Goal: Task Accomplishment & Management: Use online tool/utility

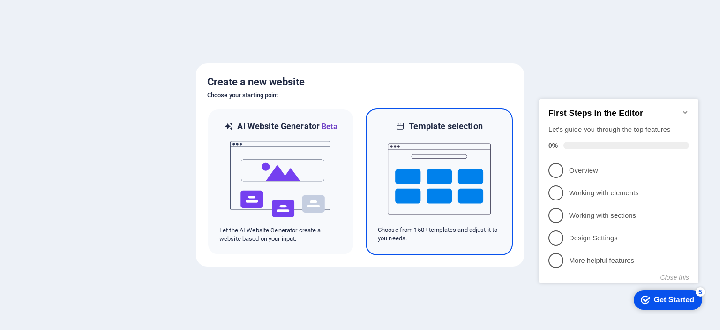
click at [469, 172] on img at bounding box center [439, 179] width 103 height 94
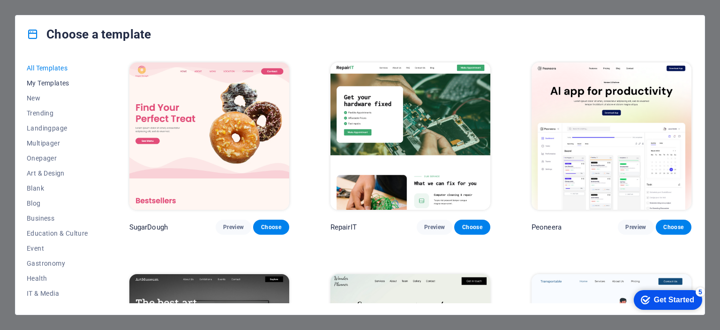
click at [50, 85] on span "My Templates" at bounding box center [57, 83] width 61 height 8
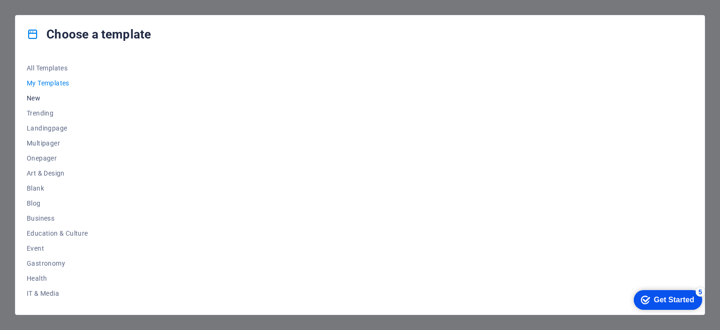
click at [51, 98] on span "New" at bounding box center [57, 98] width 61 height 8
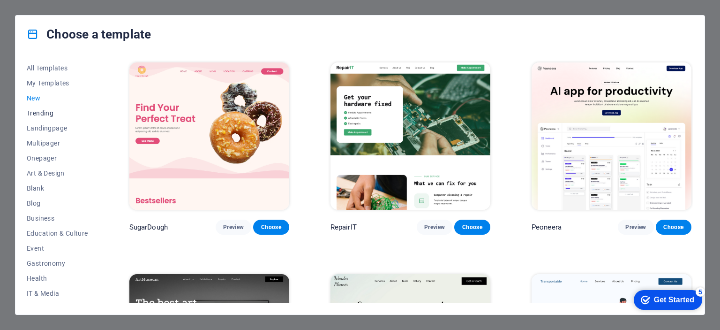
click at [50, 115] on span "Trending" at bounding box center [57, 113] width 61 height 8
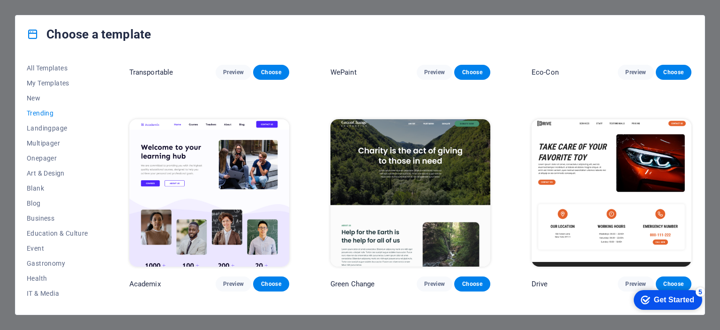
scroll to position [422, 0]
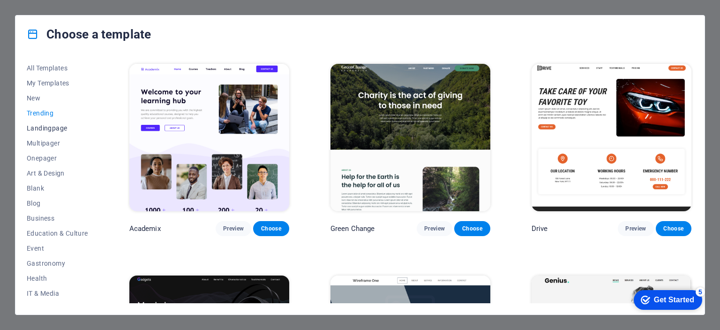
click at [53, 123] on button "Landingpage" at bounding box center [57, 128] width 61 height 15
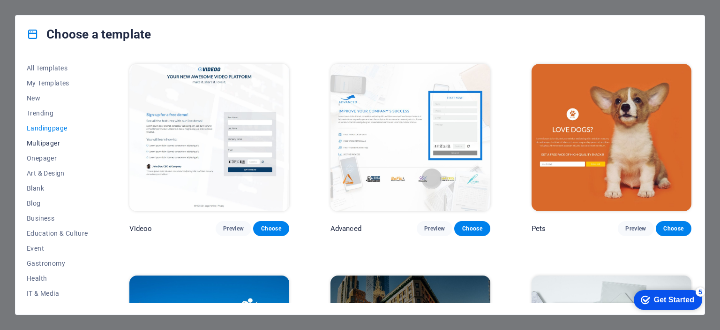
click at [47, 140] on span "Multipager" at bounding box center [57, 143] width 61 height 8
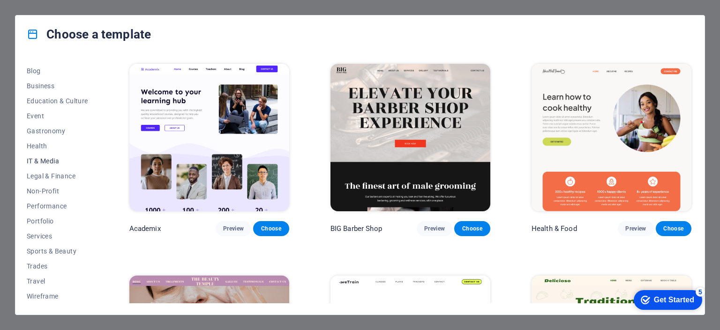
scroll to position [0, 0]
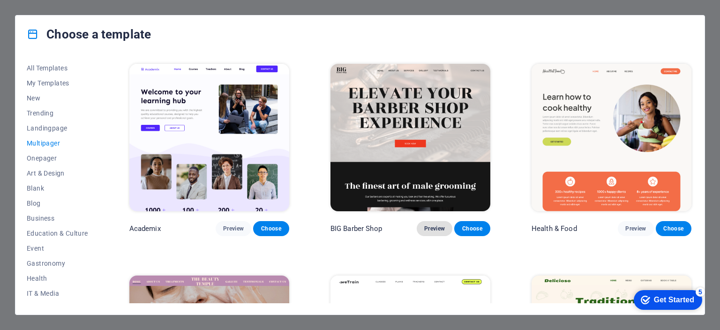
click at [424, 225] on span "Preview" at bounding box center [434, 229] width 21 height 8
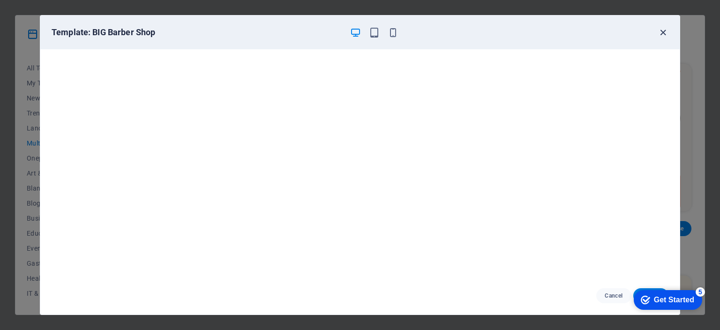
click at [659, 30] on icon "button" at bounding box center [663, 32] width 11 height 11
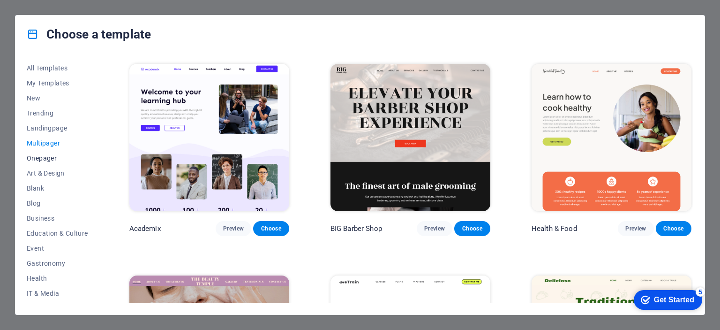
click at [36, 160] on span "Onepager" at bounding box center [57, 158] width 61 height 8
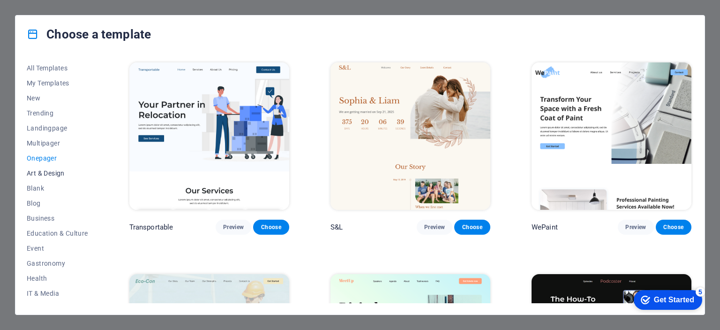
drag, startPoint x: 67, startPoint y: 166, endPoint x: 64, endPoint y: 171, distance: 6.5
click at [67, 166] on button "Art & Design" at bounding box center [57, 173] width 61 height 15
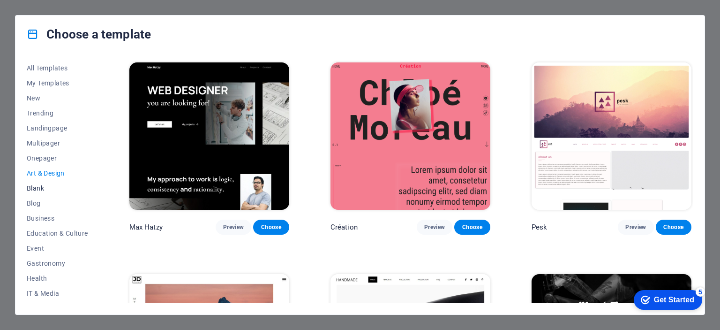
click at [55, 189] on span "Blank" at bounding box center [57, 188] width 61 height 8
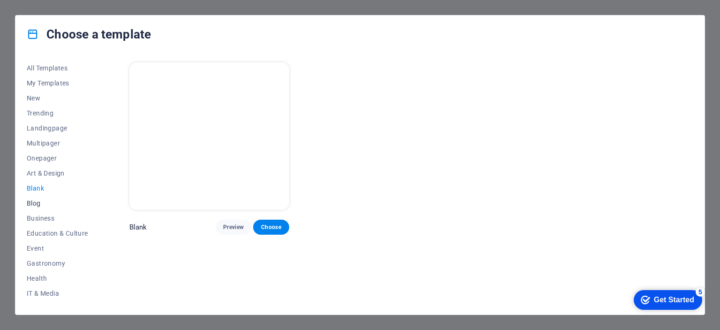
click at [51, 203] on span "Blog" at bounding box center [57, 203] width 61 height 8
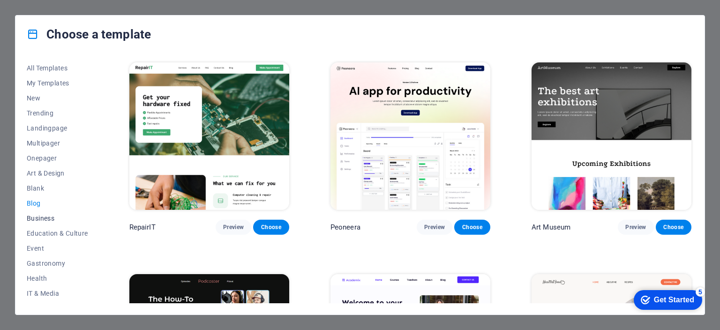
click at [58, 219] on span "Business" at bounding box center [57, 218] width 61 height 8
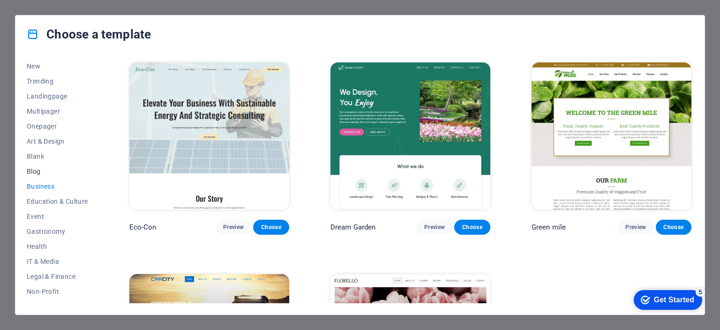
scroll to position [47, 0]
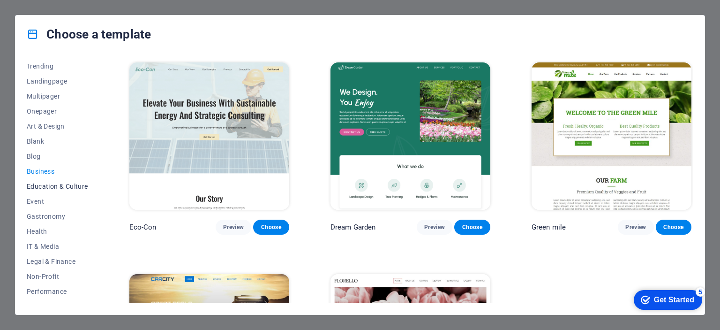
click at [59, 186] on span "Education & Culture" at bounding box center [57, 186] width 61 height 8
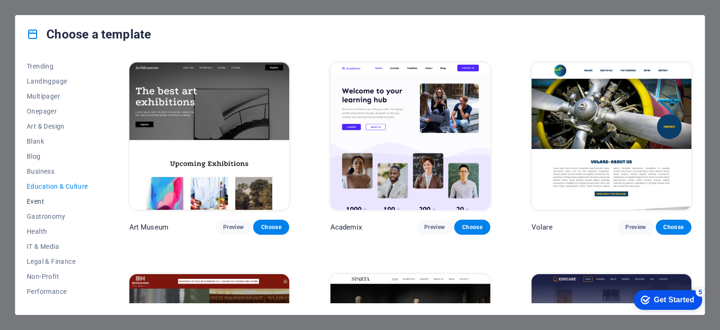
click at [55, 202] on span "Event" at bounding box center [57, 201] width 61 height 8
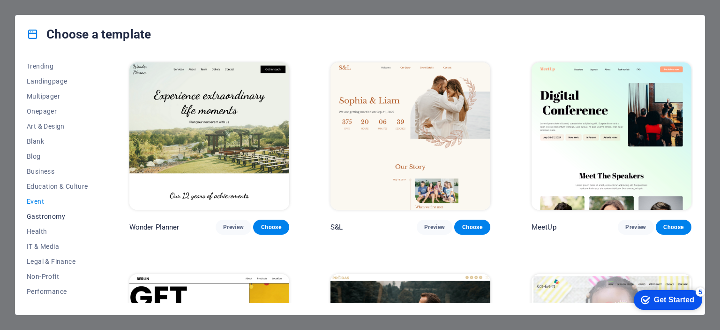
click at [58, 214] on span "Gastronomy" at bounding box center [57, 216] width 61 height 8
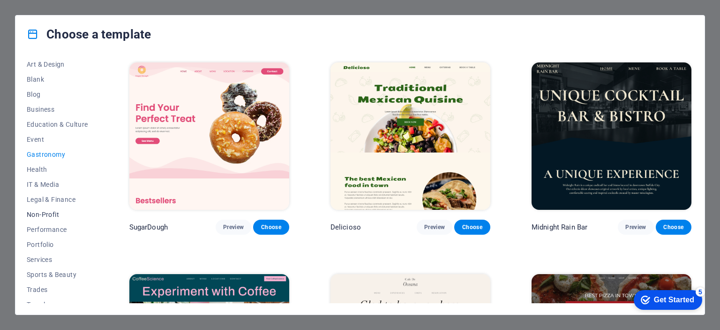
scroll to position [132, 0]
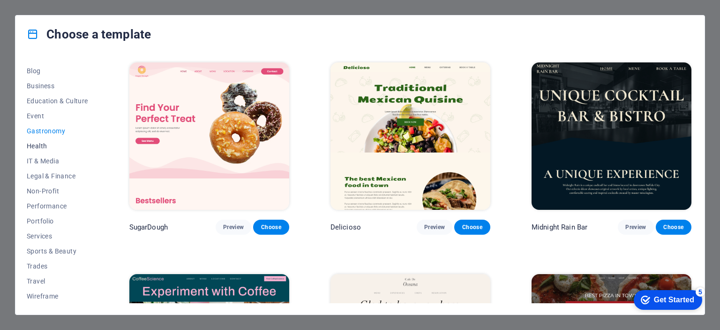
click at [59, 149] on span "Health" at bounding box center [57, 146] width 61 height 8
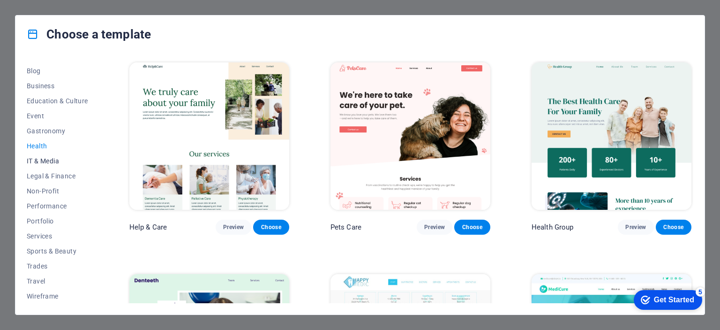
click at [59, 160] on span "IT & Media" at bounding box center [57, 161] width 61 height 8
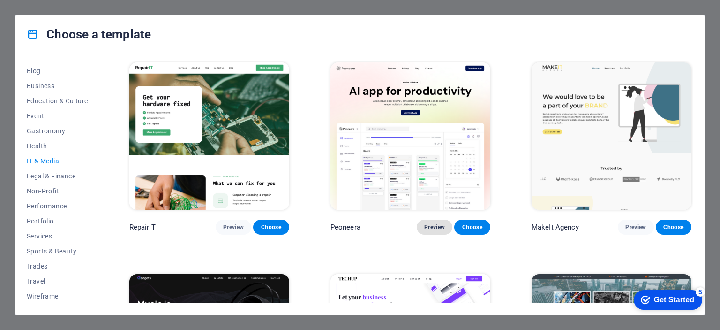
click at [434, 225] on span "Preview" at bounding box center [434, 227] width 21 height 8
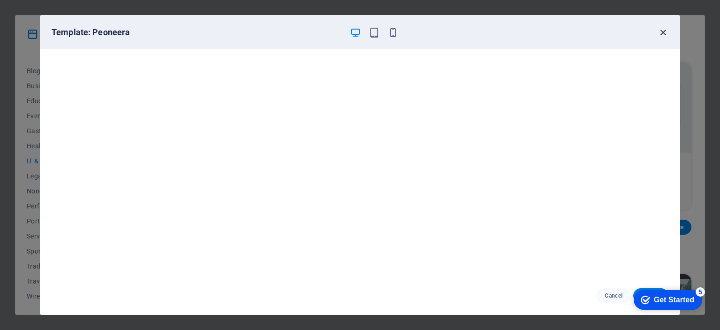
click at [666, 33] on icon "button" at bounding box center [663, 32] width 11 height 11
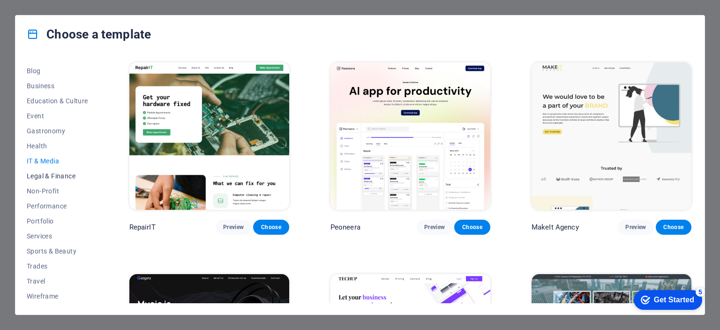
click at [52, 176] on span "Legal & Finance" at bounding box center [57, 176] width 61 height 8
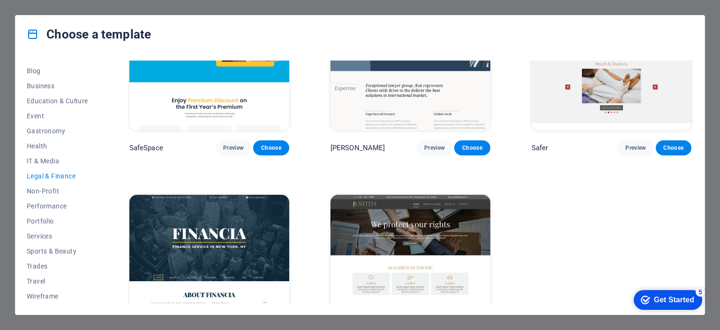
scroll to position [0, 0]
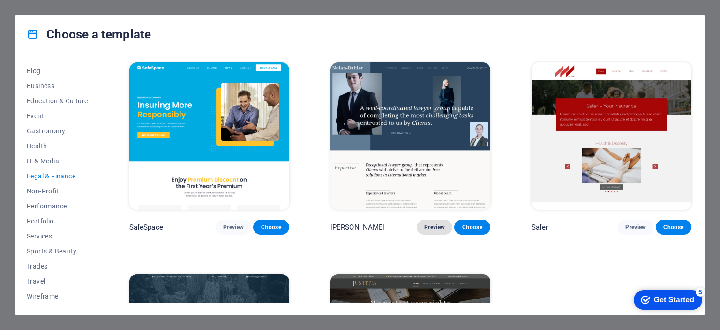
click at [436, 221] on button "Preview" at bounding box center [435, 226] width 36 height 15
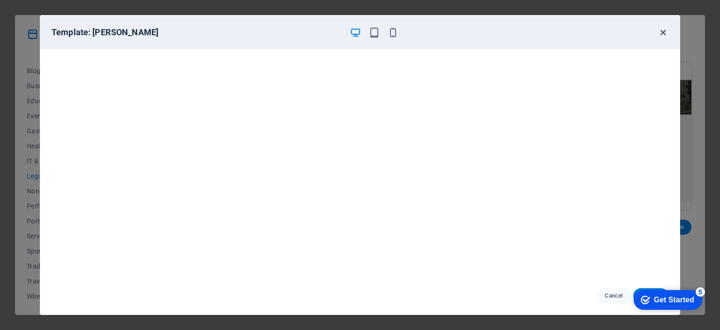
click at [663, 33] on icon "button" at bounding box center [663, 32] width 11 height 11
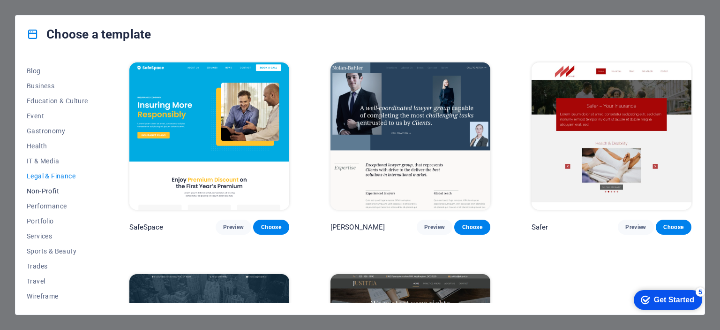
click at [38, 188] on span "Non-Profit" at bounding box center [57, 191] width 61 height 8
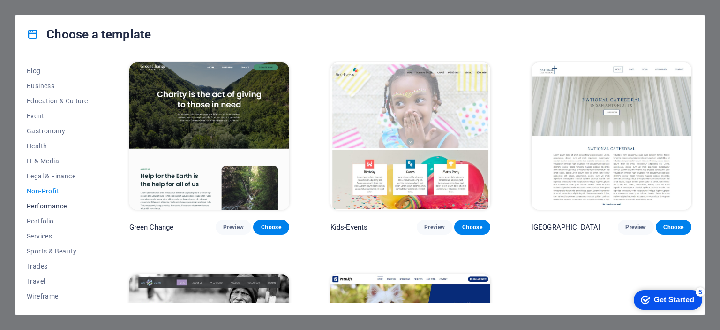
click at [54, 202] on span "Performance" at bounding box center [57, 206] width 61 height 8
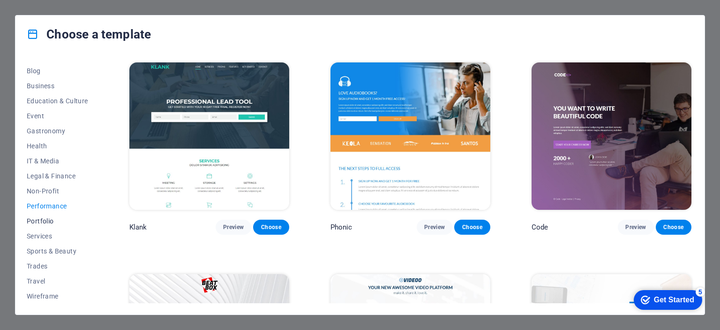
click at [47, 222] on span "Portfolio" at bounding box center [57, 221] width 61 height 8
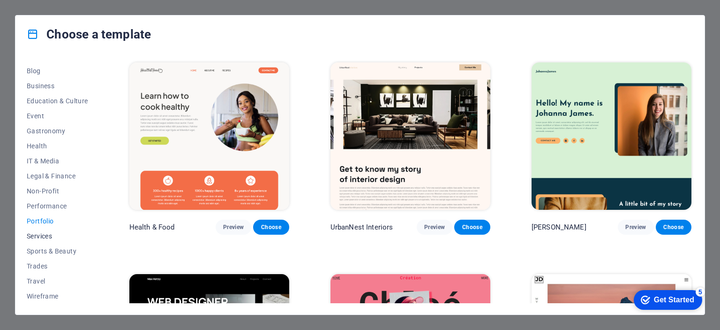
click at [47, 238] on span "Services" at bounding box center [57, 236] width 61 height 8
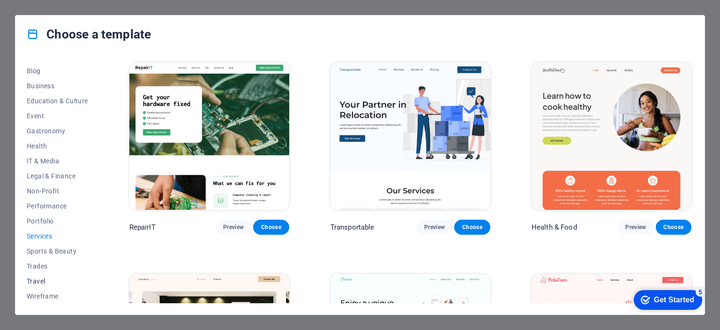
drag, startPoint x: 45, startPoint y: 256, endPoint x: 48, endPoint y: 276, distance: 20.0
click at [50, 276] on button "Travel" at bounding box center [57, 280] width 61 height 15
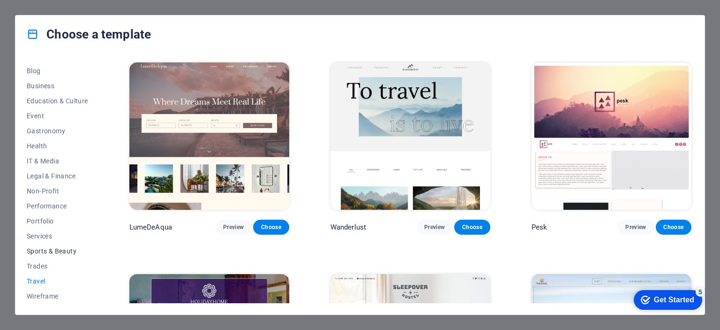
click at [44, 250] on span "Sports & Beauty" at bounding box center [57, 251] width 61 height 8
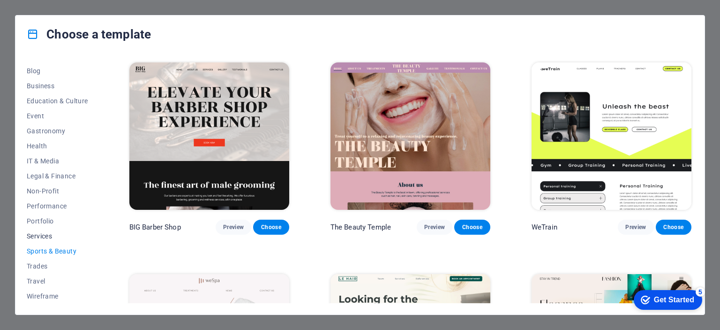
click at [50, 236] on span "Services" at bounding box center [57, 236] width 61 height 8
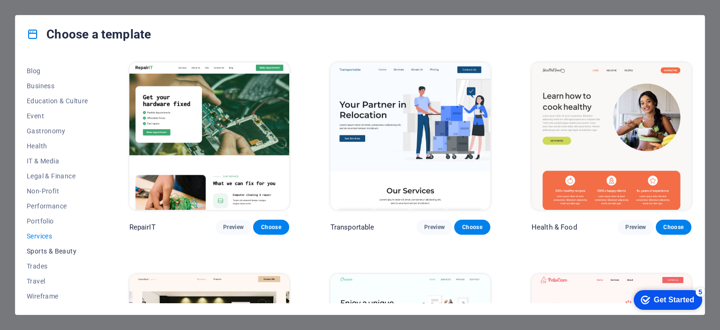
click at [55, 249] on span "Sports & Beauty" at bounding box center [57, 251] width 61 height 8
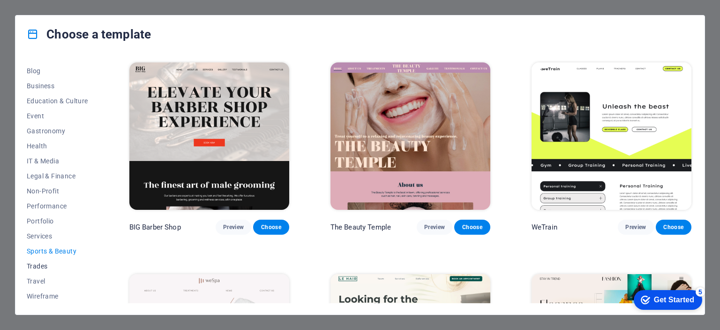
click at [44, 263] on span "Trades" at bounding box center [57, 266] width 61 height 8
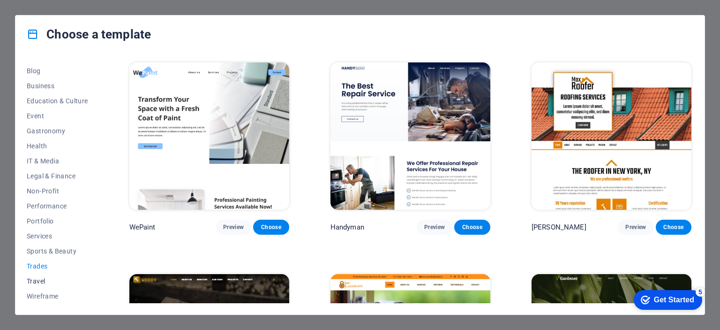
click at [39, 277] on span "Travel" at bounding box center [57, 281] width 61 height 8
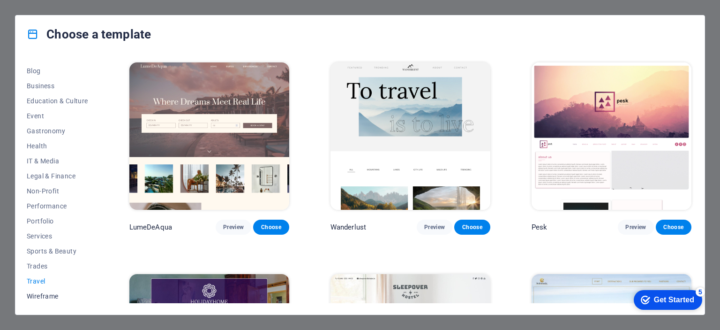
click at [48, 296] on span "Wireframe" at bounding box center [57, 296] width 61 height 8
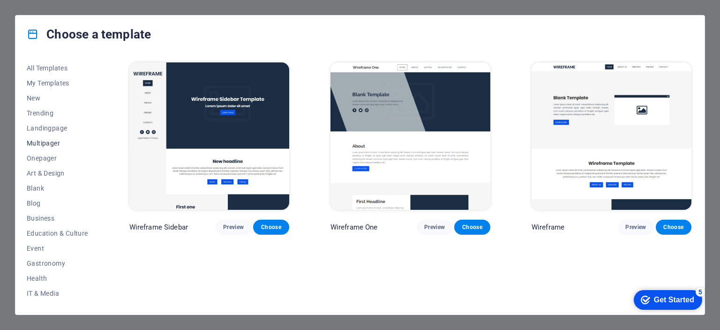
click at [54, 145] on span "Multipager" at bounding box center [57, 143] width 61 height 8
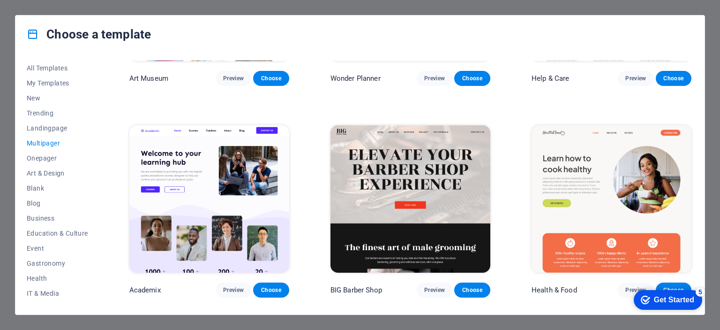
scroll to position [375, 0]
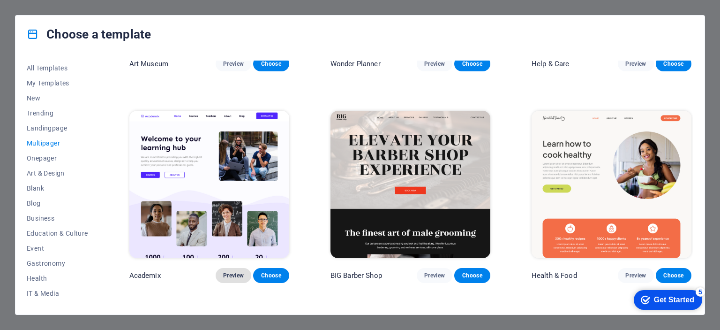
click at [230, 268] on button "Preview" at bounding box center [234, 275] width 36 height 15
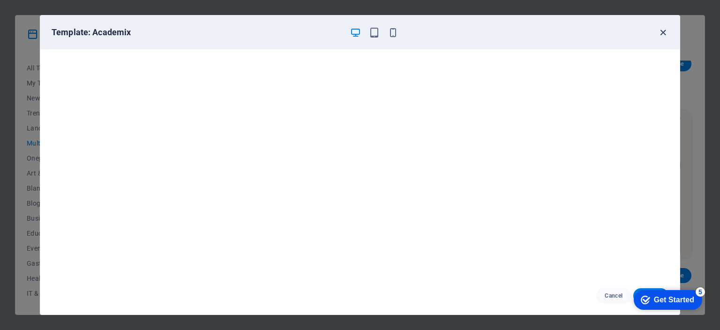
click at [664, 33] on icon "button" at bounding box center [663, 32] width 11 height 11
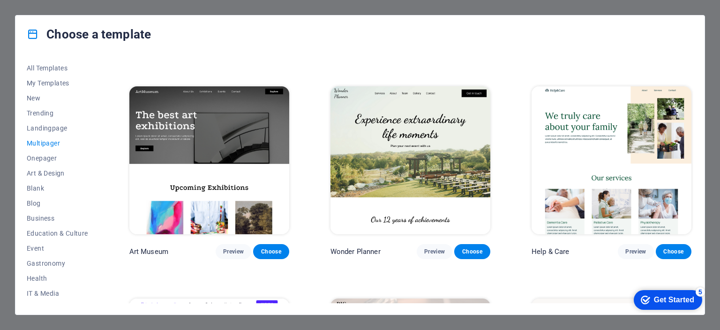
scroll to position [0, 0]
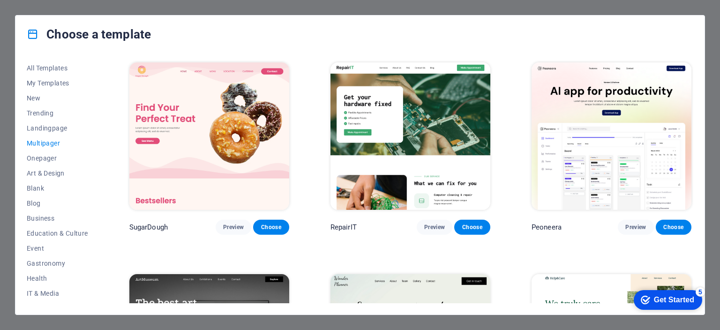
click at [713, 223] on div "Choose a template All Templates My Templates New Trending Landingpage Multipage…" at bounding box center [360, 165] width 720 height 330
click at [57, 69] on span "All Templates" at bounding box center [57, 68] width 61 height 8
click at [708, 32] on div "Choose a template All Templates My Templates New Trending Landingpage Multipage…" at bounding box center [360, 165] width 720 height 330
click at [663, 298] on div "Get Started" at bounding box center [674, 299] width 40 height 8
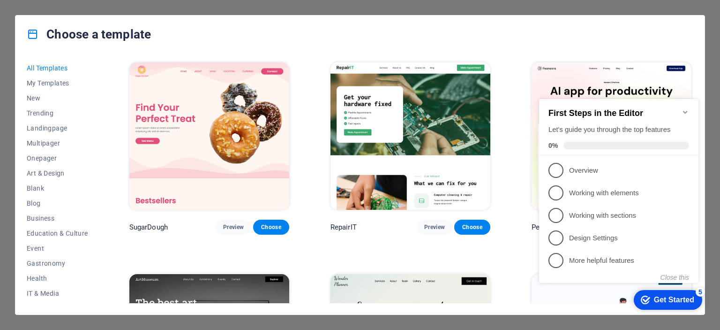
click at [686, 108] on icon "Minimize checklist" at bounding box center [686, 112] width 8 height 8
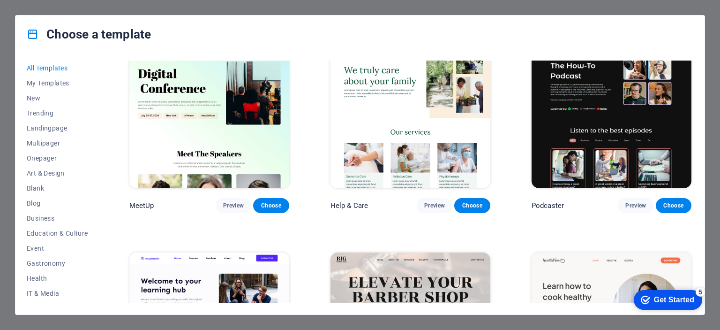
scroll to position [469, 0]
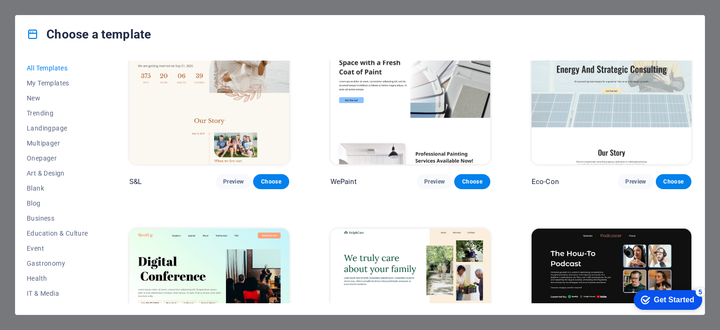
click at [34, 30] on icon at bounding box center [33, 34] width 12 height 12
click at [534, 2] on div "Choose a template All Templates My Templates New Trending Landingpage Multipage…" at bounding box center [360, 165] width 720 height 330
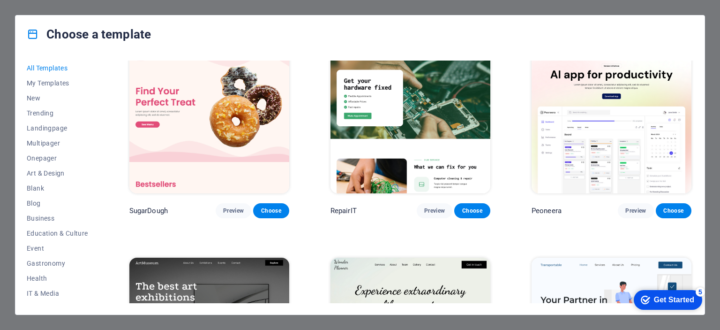
scroll to position [0, 0]
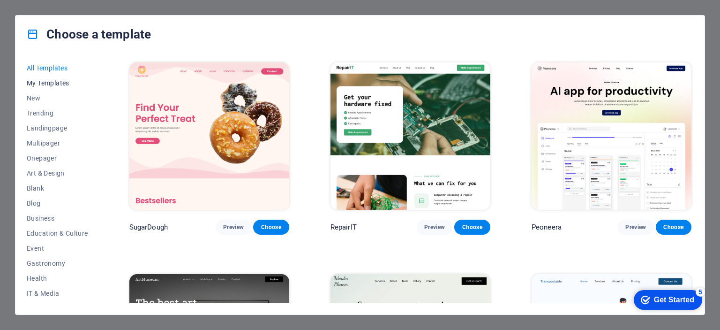
click at [61, 82] on span "My Templates" at bounding box center [57, 83] width 61 height 8
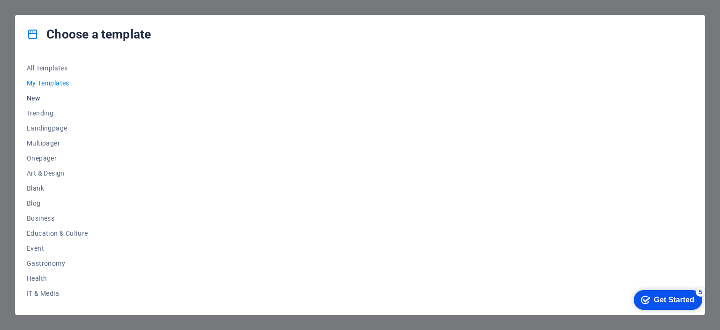
click at [55, 98] on span "New" at bounding box center [57, 98] width 61 height 8
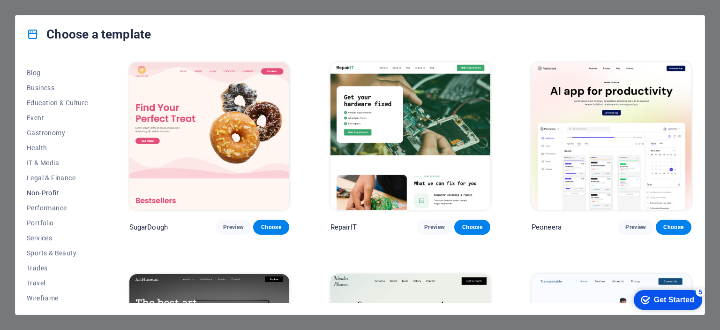
scroll to position [132, 0]
click at [48, 188] on span "Non-Profit" at bounding box center [57, 191] width 61 height 8
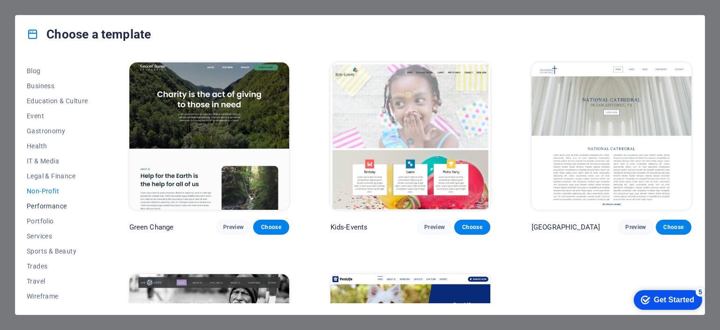
click at [64, 202] on span "Performance" at bounding box center [57, 206] width 61 height 8
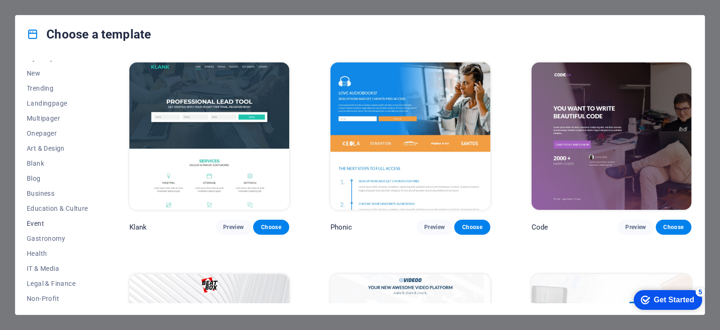
scroll to position [47, 0]
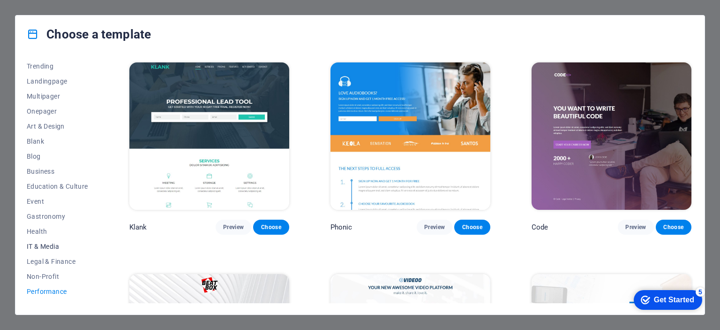
click at [53, 248] on span "IT & Media" at bounding box center [57, 246] width 61 height 8
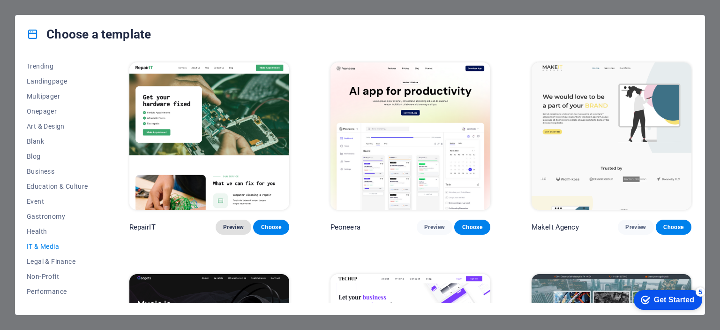
click at [236, 230] on button "Preview" at bounding box center [234, 226] width 36 height 15
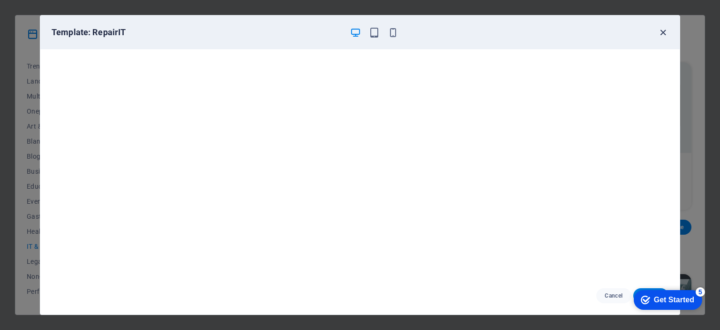
click at [660, 31] on icon "button" at bounding box center [663, 32] width 11 height 11
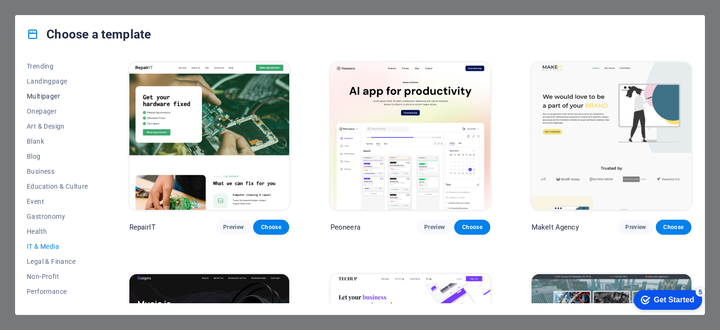
click at [67, 94] on span "Multipager" at bounding box center [57, 96] width 61 height 8
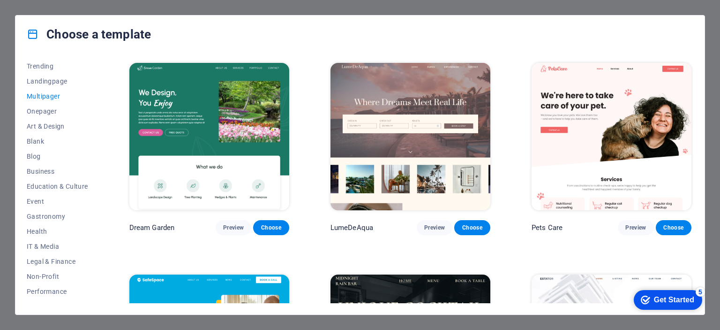
scroll to position [938, 0]
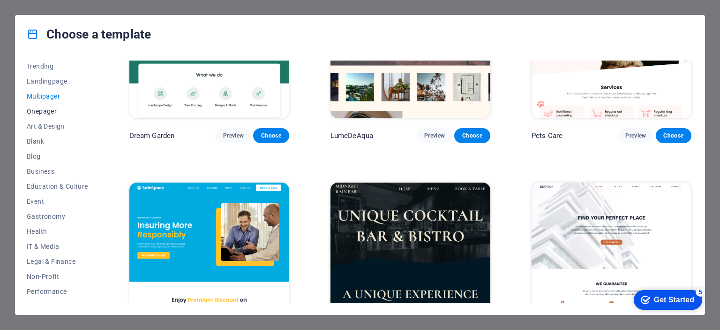
click at [53, 112] on span "Onepager" at bounding box center [57, 111] width 61 height 8
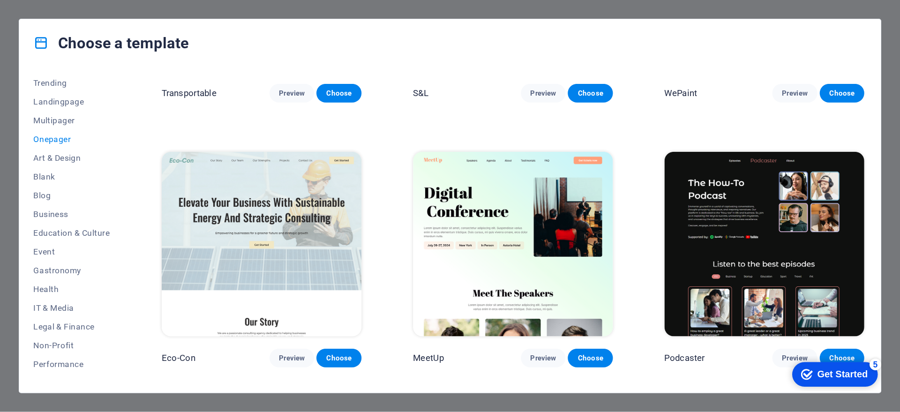
scroll to position [94, 0]
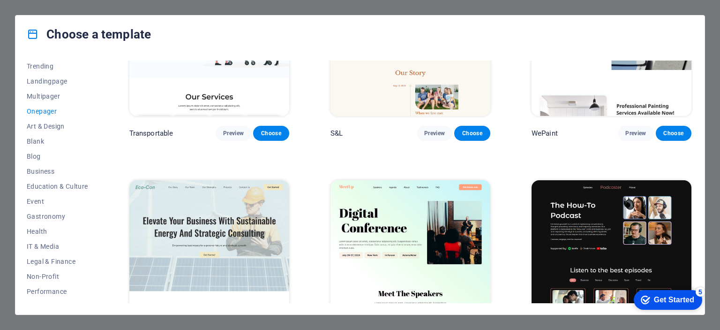
click at [383, 222] on img at bounding box center [411, 253] width 160 height 147
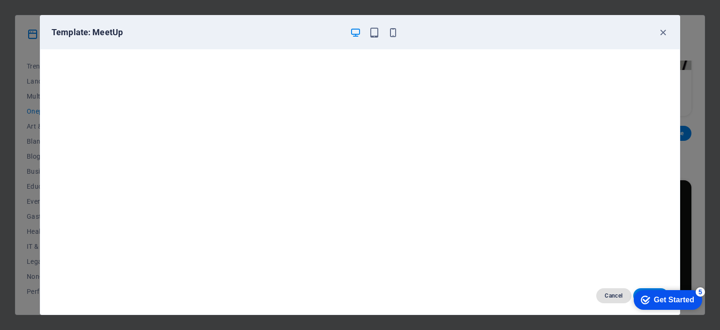
click at [619, 295] on span "Cancel" at bounding box center [614, 296] width 20 height 8
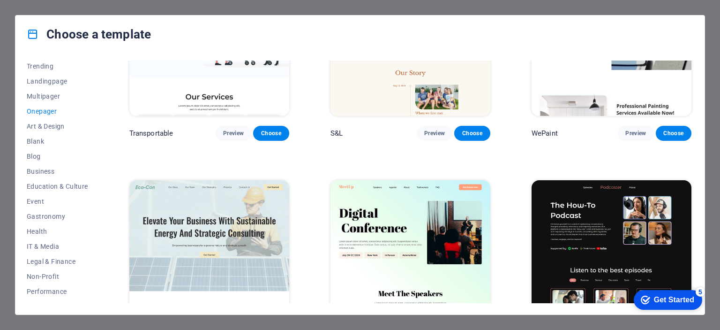
click at [351, 210] on img at bounding box center [411, 253] width 160 height 147
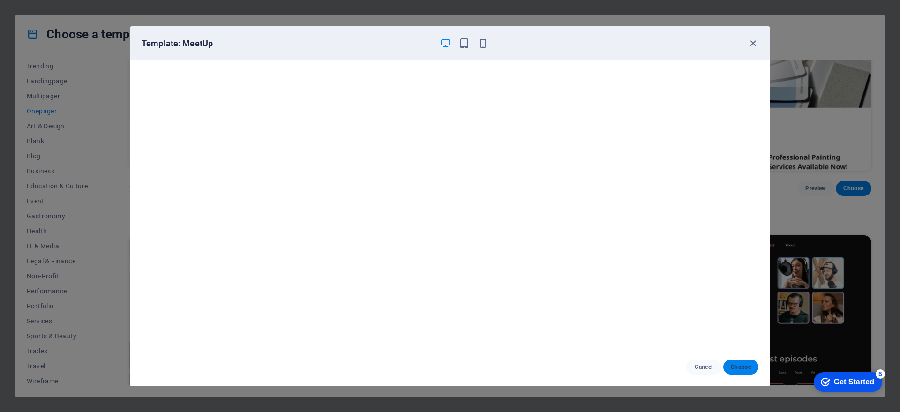
click at [720, 329] on span "Choose" at bounding box center [741, 367] width 20 height 8
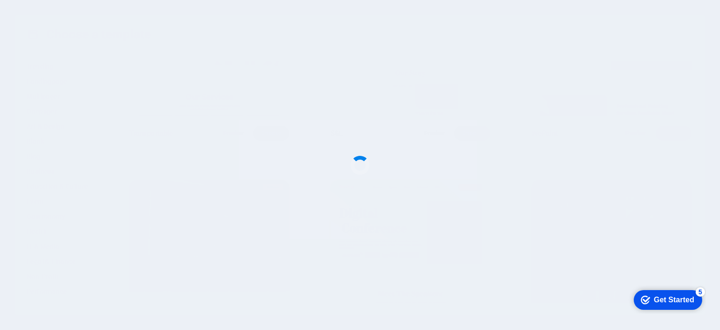
click at [658, 302] on div "Get Started" at bounding box center [674, 299] width 40 height 8
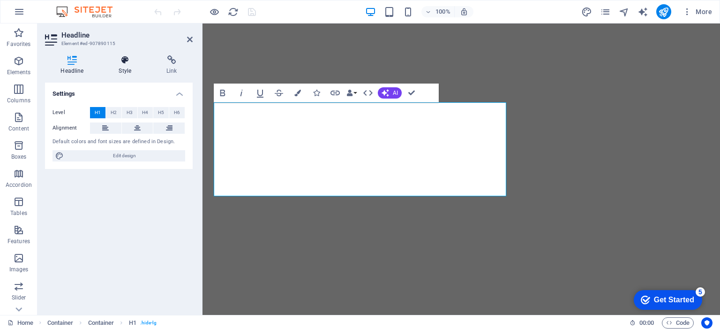
click at [121, 63] on icon at bounding box center [125, 59] width 44 height 9
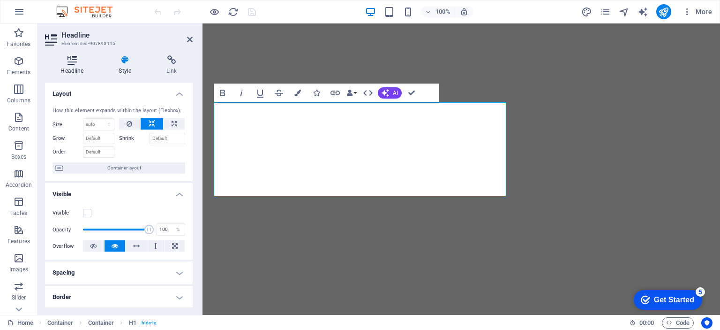
click at [83, 73] on h4 "Headline" at bounding box center [74, 65] width 58 height 20
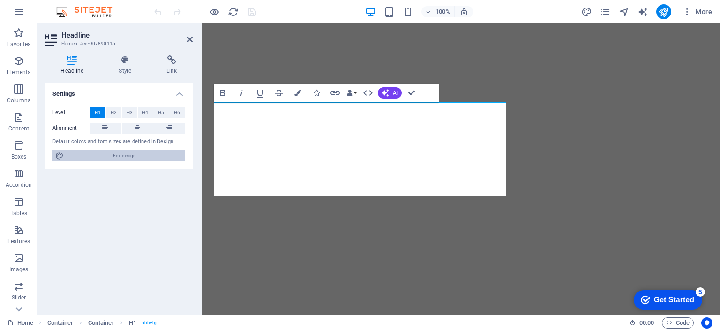
click at [133, 157] on span "Edit design" at bounding box center [125, 155] width 116 height 11
select select "px"
select select "400"
select select "px"
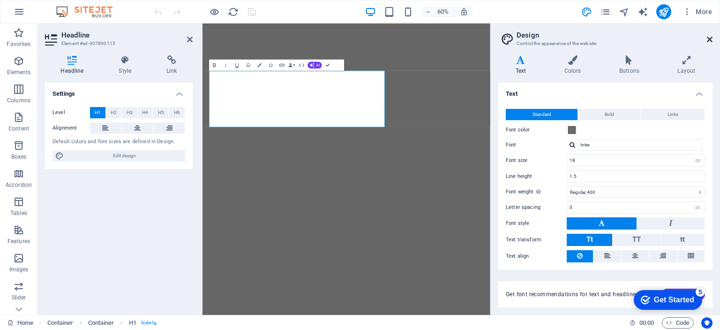
click at [707, 39] on icon at bounding box center [710, 40] width 6 height 8
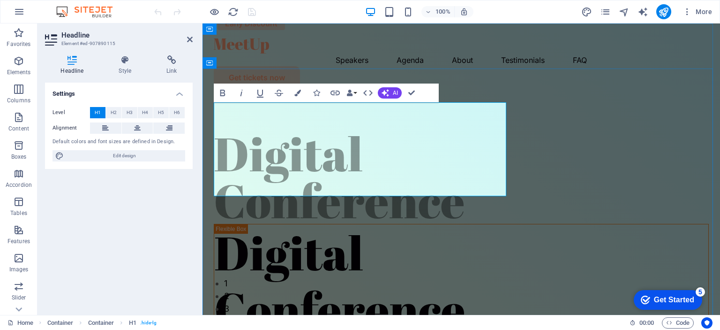
click at [325, 137] on h1 "Digital Conference" at bounding box center [461, 177] width 495 height 94
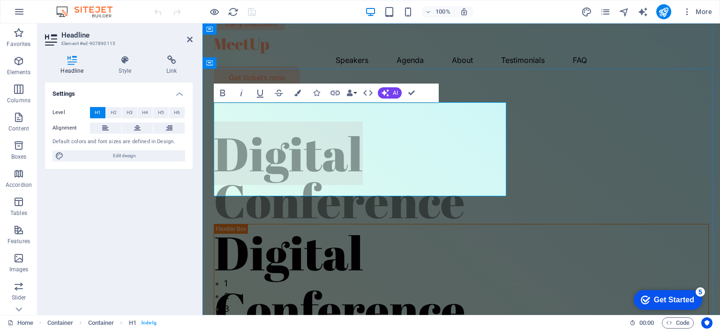
click at [325, 137] on h1 "Digital Conference" at bounding box center [461, 177] width 495 height 94
click at [354, 134] on h1 "Digital Conference" at bounding box center [461, 177] width 495 height 94
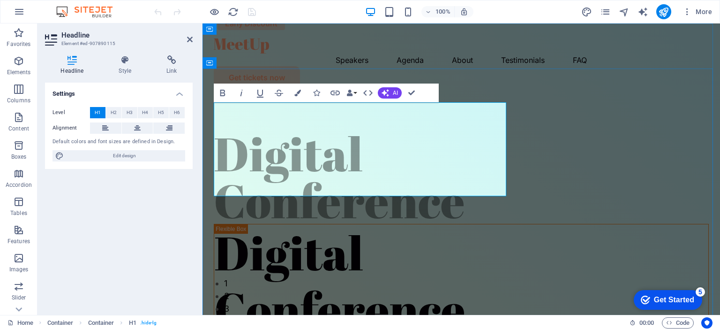
click at [358, 130] on h1 "Digital Conference" at bounding box center [461, 177] width 495 height 94
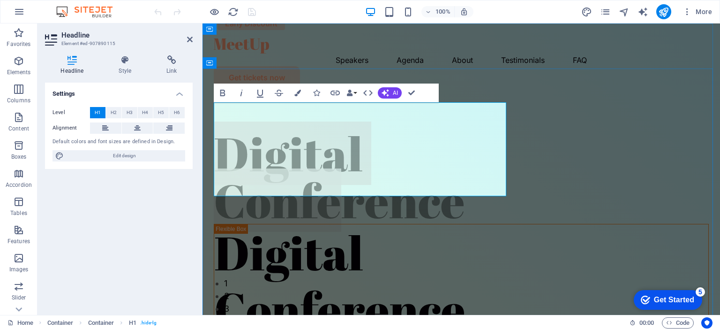
click at [358, 130] on h1 "Digital Conference" at bounding box center [461, 177] width 495 height 94
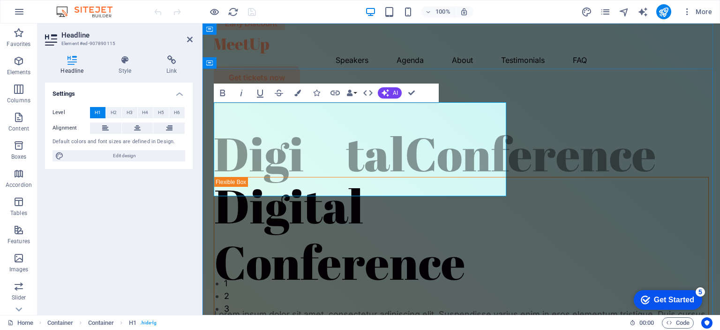
drag, startPoint x: 314, startPoint y: 133, endPoint x: 354, endPoint y: 125, distance: 40.6
click at [315, 133] on h1 "Digi talConference" at bounding box center [461, 153] width 495 height 47
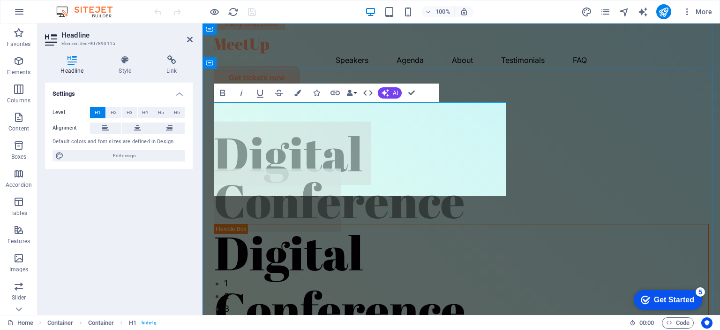
click at [365, 130] on h1 "Digital Conference" at bounding box center [461, 177] width 495 height 94
drag, startPoint x: 361, startPoint y: 123, endPoint x: 226, endPoint y: 126, distance: 134.1
click at [226, 130] on h1 "Digital Conference" at bounding box center [461, 177] width 495 height 94
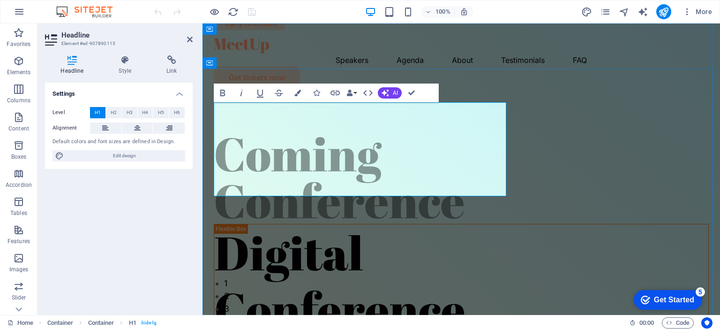
drag, startPoint x: 504, startPoint y: 181, endPoint x: 266, endPoint y: 185, distance: 237.3
click at [266, 185] on h1 "​Coming Conference" at bounding box center [461, 177] width 495 height 94
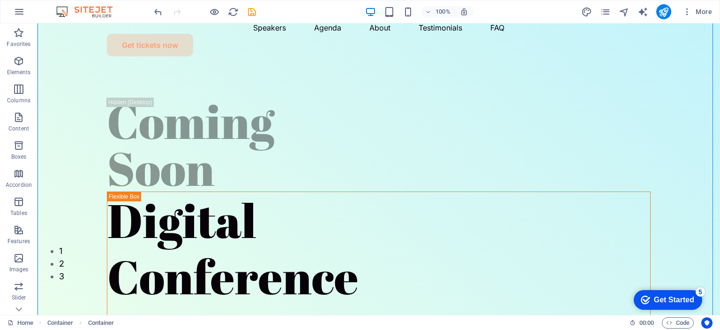
scroll to position [47, 0]
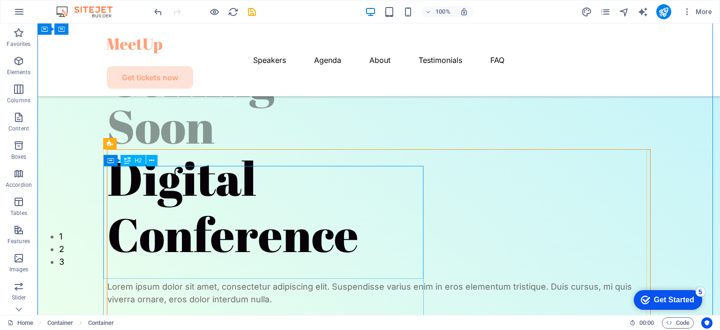
click at [190, 193] on div "Digital Conference" at bounding box center [378, 206] width 543 height 113
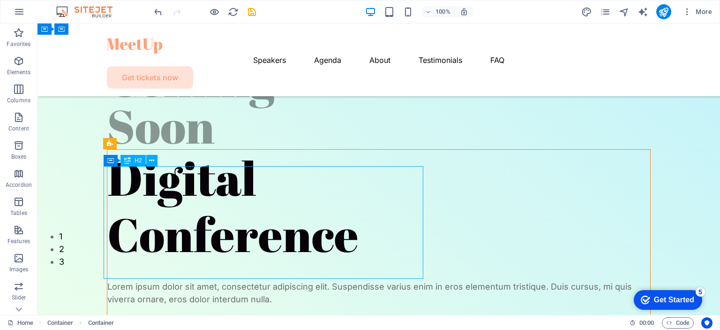
click at [190, 193] on div "Digital Conference" at bounding box center [378, 206] width 543 height 113
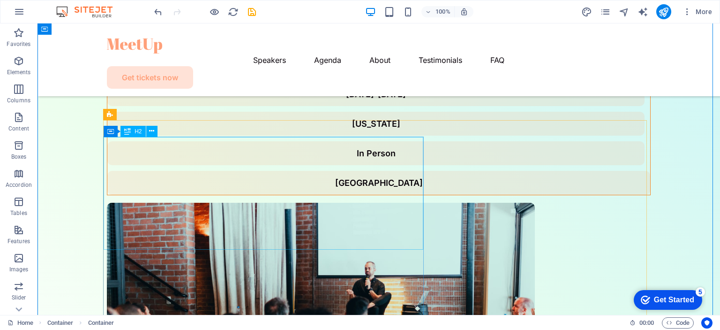
scroll to position [0, 0]
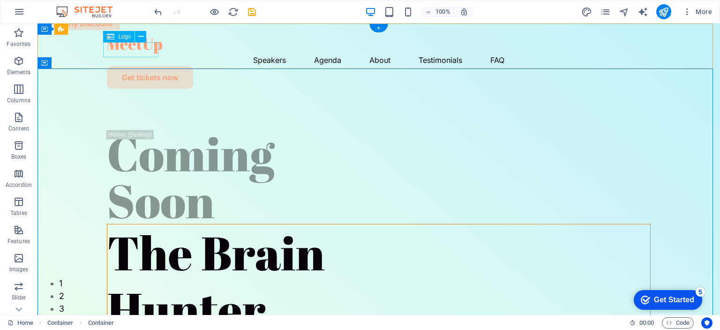
click at [133, 49] on div at bounding box center [379, 45] width 544 height 15
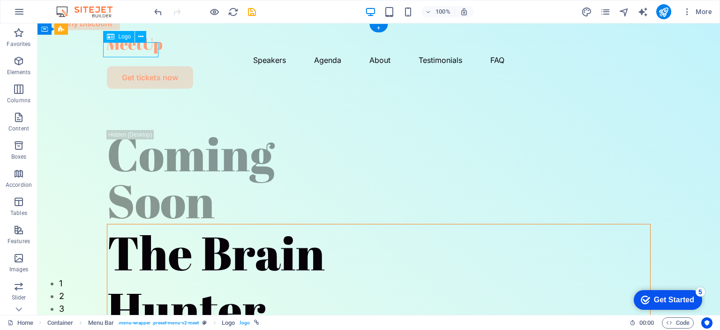
click at [133, 49] on div at bounding box center [379, 45] width 544 height 15
select select "px"
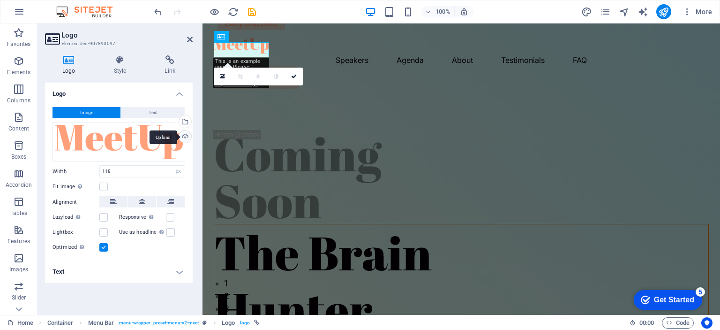
click at [190, 133] on div "Upload" at bounding box center [184, 137] width 14 height 14
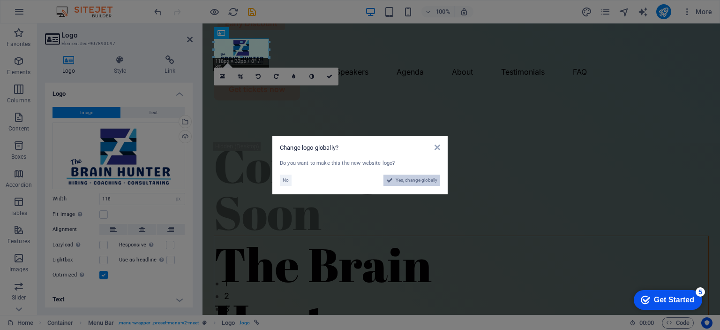
drag, startPoint x: 414, startPoint y: 181, endPoint x: 206, endPoint y: 261, distance: 222.8
click at [414, 181] on span "Yes, change globally" at bounding box center [417, 179] width 42 height 11
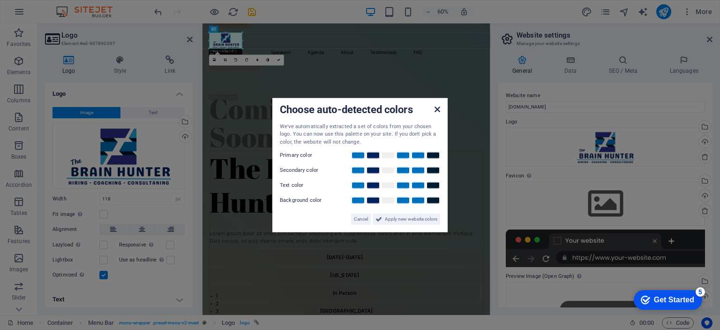
click at [440, 111] on icon at bounding box center [438, 109] width 6 height 8
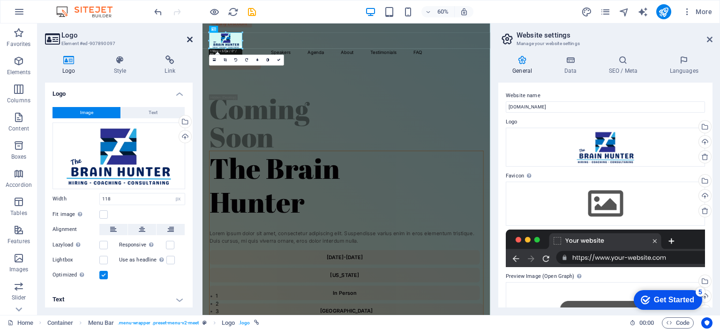
click at [189, 41] on icon at bounding box center [190, 40] width 6 height 8
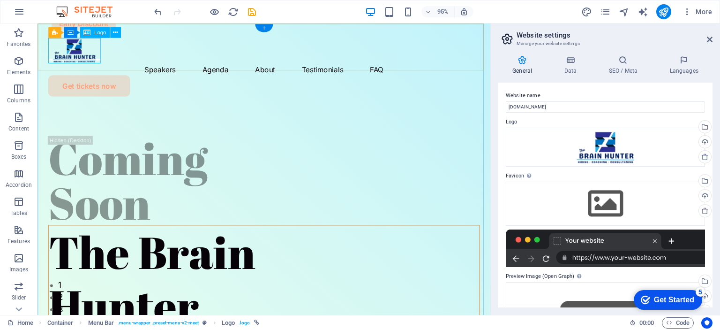
click at [100, 60] on div at bounding box center [276, 51] width 454 height 27
click at [93, 54] on div at bounding box center [276, 51] width 454 height 27
select select "px"
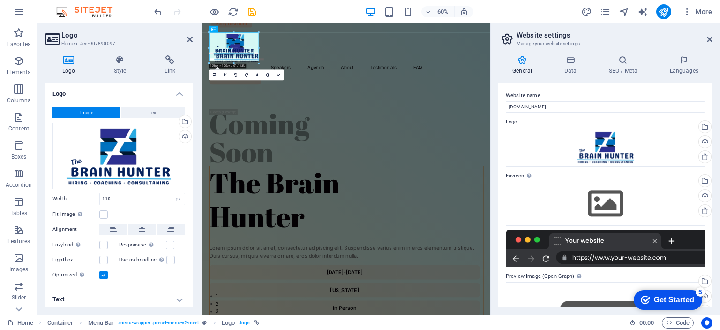
drag, startPoint x: 243, startPoint y: 48, endPoint x: 15, endPoint y: 70, distance: 229.4
type input "182"
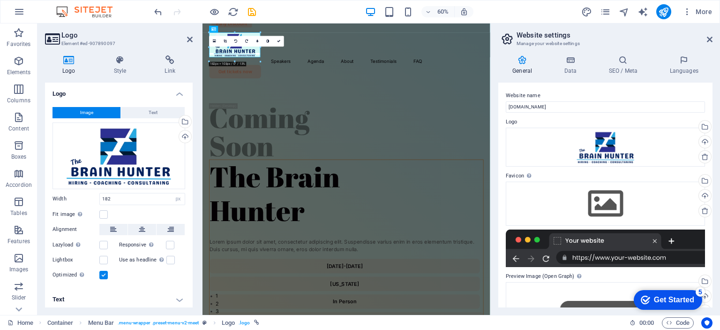
click at [191, 39] on icon at bounding box center [190, 40] width 6 height 8
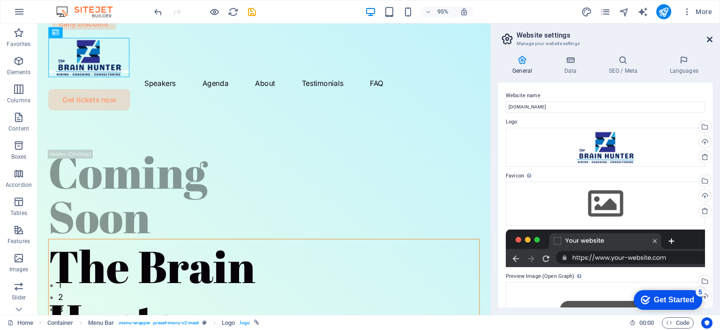
click at [712, 37] on icon at bounding box center [710, 40] width 6 height 8
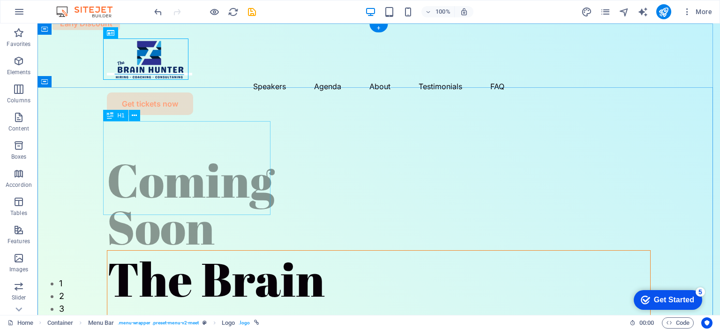
click at [226, 158] on div "Coming Soon" at bounding box center [379, 203] width 544 height 94
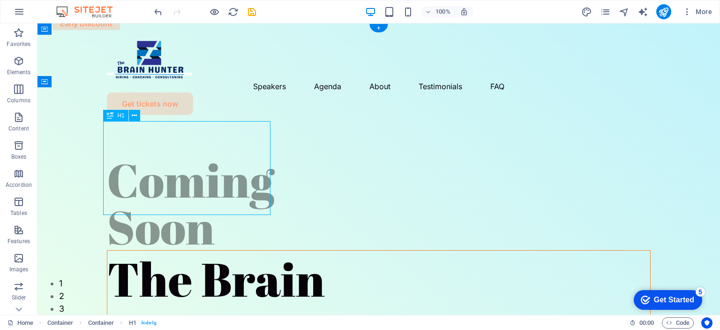
click at [226, 158] on div "Coming Soon" at bounding box center [379, 203] width 544 height 94
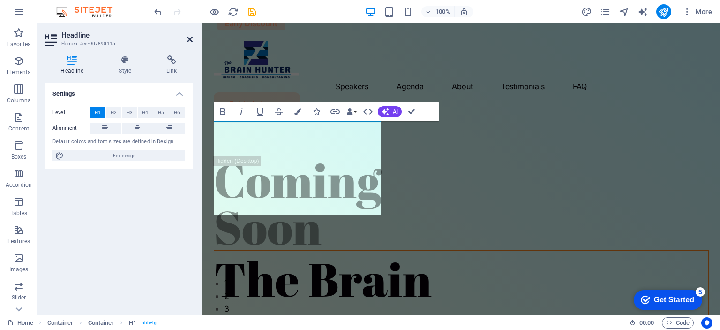
drag, startPoint x: 188, startPoint y: 37, endPoint x: 149, endPoint y: 20, distance: 42.6
click at [188, 37] on icon at bounding box center [190, 40] width 6 height 8
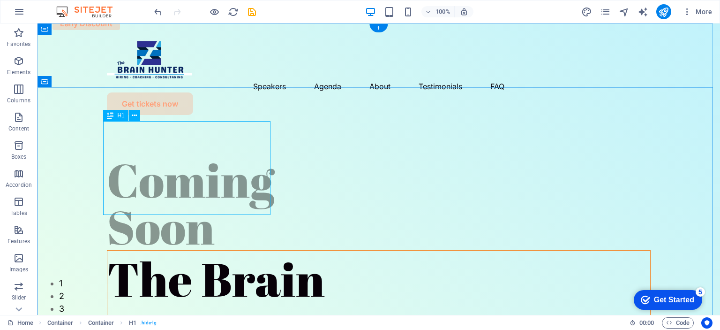
click at [226, 156] on div "Coming Soon" at bounding box center [379, 203] width 544 height 94
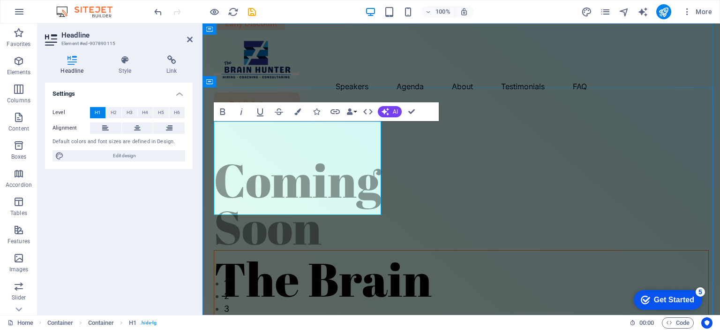
click at [358, 157] on h1 "Coming Soon" at bounding box center [461, 203] width 495 height 94
click at [255, 191] on h1 "Coming Soon" at bounding box center [461, 203] width 495 height 94
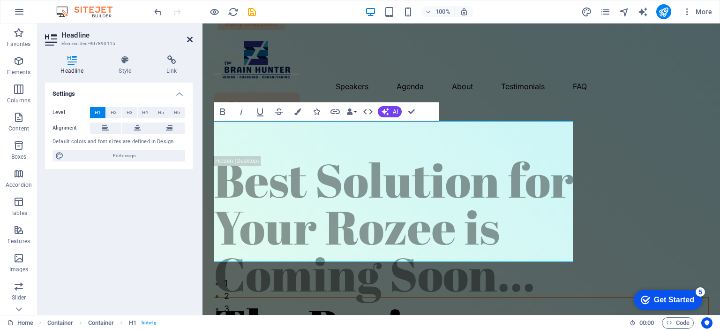
click at [189, 40] on icon at bounding box center [190, 40] width 6 height 8
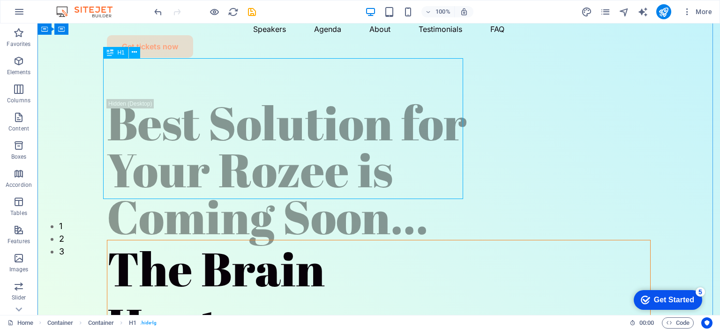
scroll to position [47, 0]
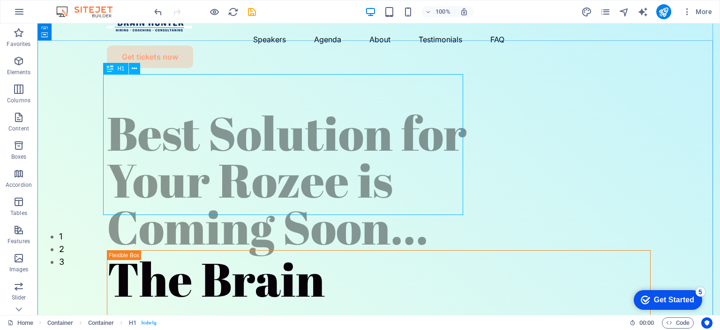
click at [285, 166] on div "Best Solution for Your Rozee is Coming Soon..." at bounding box center [379, 179] width 544 height 141
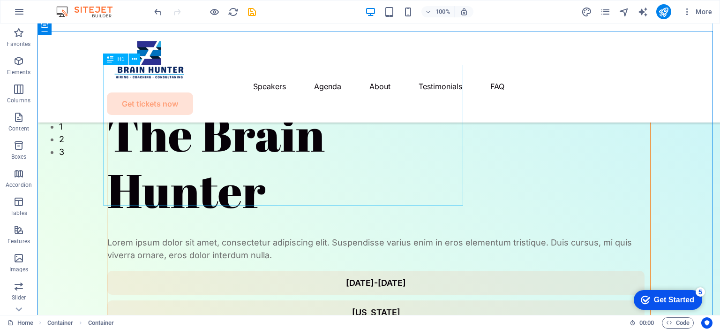
scroll to position [234, 0]
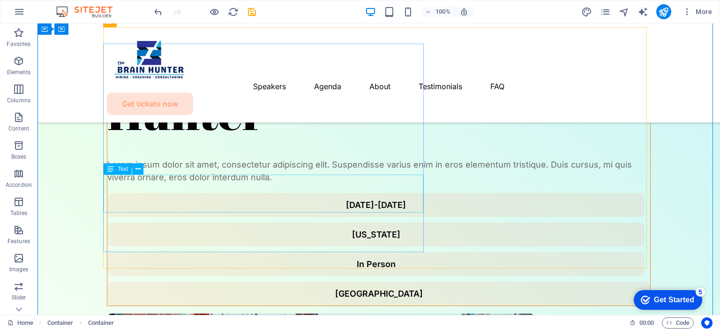
click at [278, 182] on div "Lorem ipsum dolor sit amet, consectetur adipiscing elit. Suspendisse varius eni…" at bounding box center [378, 170] width 543 height 25
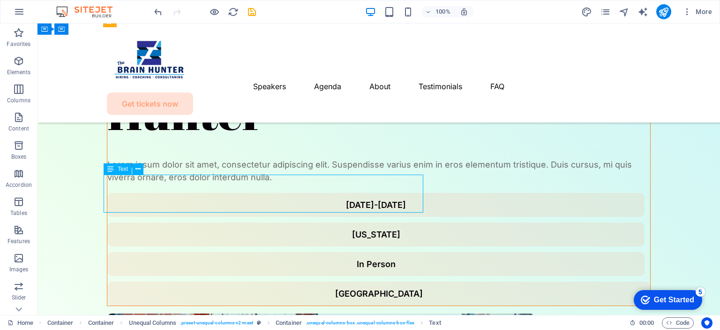
click at [278, 182] on div "Lorem ipsum dolor sit amet, consectetur adipiscing elit. Suspendisse varius eni…" at bounding box center [378, 170] width 543 height 25
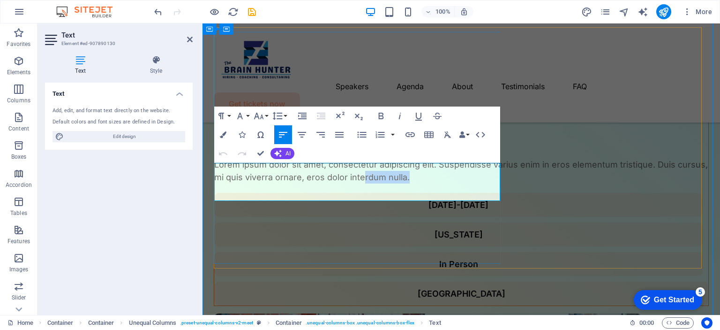
drag, startPoint x: 371, startPoint y: 193, endPoint x: 302, endPoint y: 188, distance: 69.1
click at [302, 183] on p "Lorem ipsum dolor sit amet, consectetur adipiscing elit. Suspendisse varius eni…" at bounding box center [461, 170] width 494 height 25
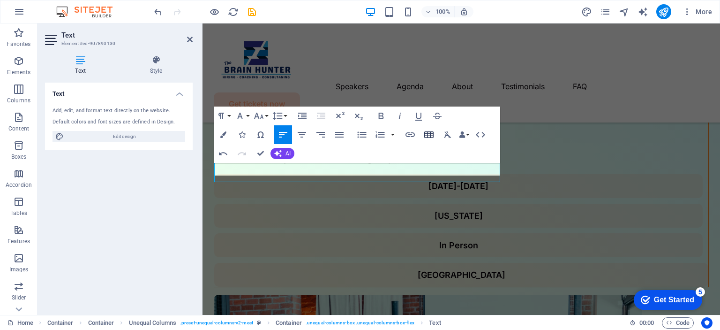
scroll to position [247, 0]
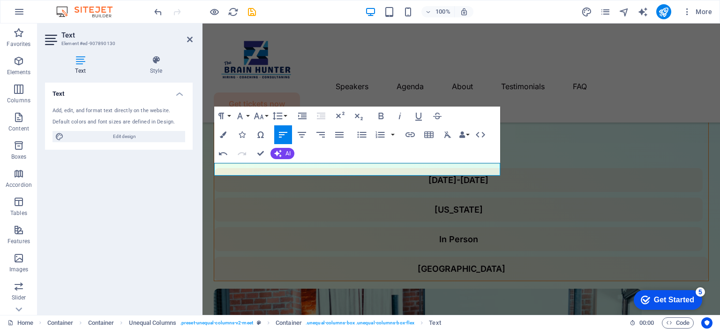
click at [186, 38] on h2 "Text" at bounding box center [126, 35] width 131 height 8
click at [187, 38] on icon at bounding box center [190, 40] width 6 height 8
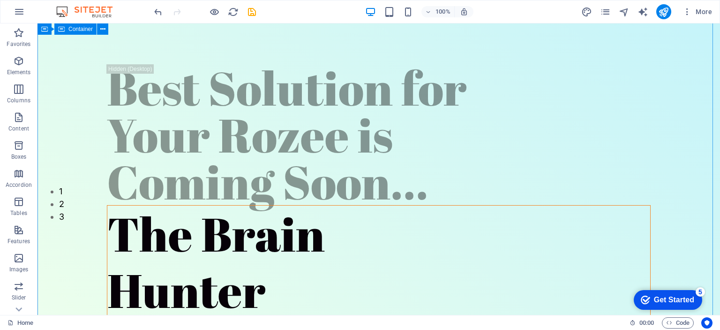
scroll to position [0, 0]
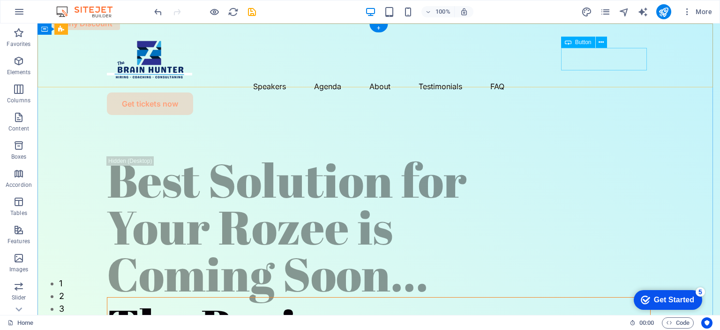
click at [618, 92] on div "Get tickets now" at bounding box center [379, 103] width 544 height 23
click at [615, 92] on div "Get tickets now" at bounding box center [379, 103] width 544 height 23
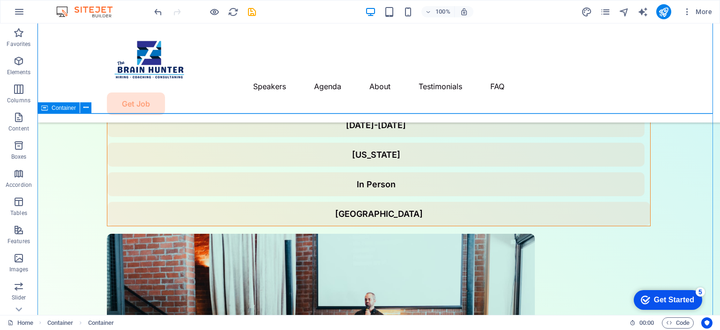
scroll to position [281, 0]
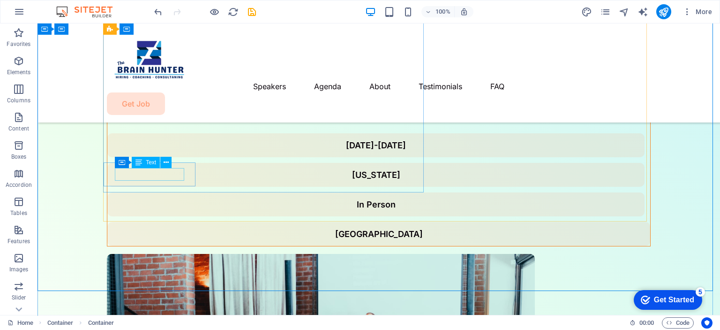
click at [176, 151] on div "[DATE]-[DATE]" at bounding box center [376, 145] width 515 height 13
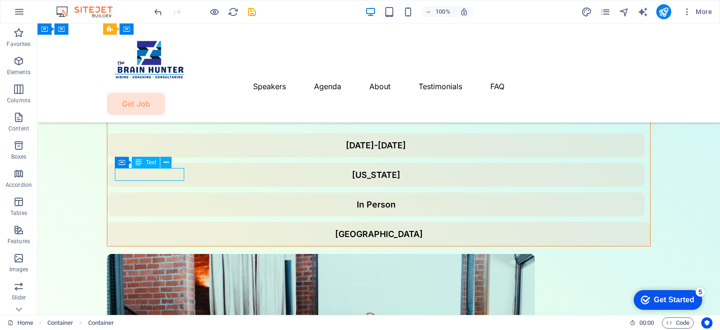
click at [176, 151] on div "[DATE]-[DATE]" at bounding box center [376, 145] width 515 height 13
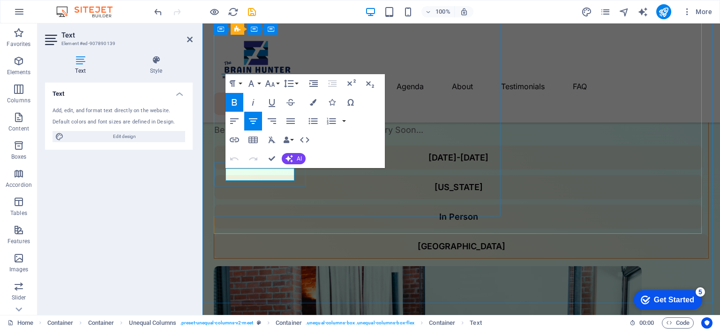
click at [429, 162] on strong "[DATE]-[DATE]" at bounding box center [459, 157] width 60 height 10
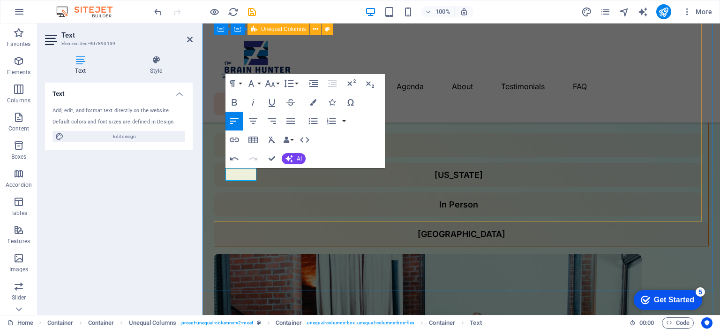
click at [354, 246] on div "Best Solution for Your Rozee is Coming Soon... The Brain Hunter Best Solution f…" at bounding box center [462, 153] width 518 height 822
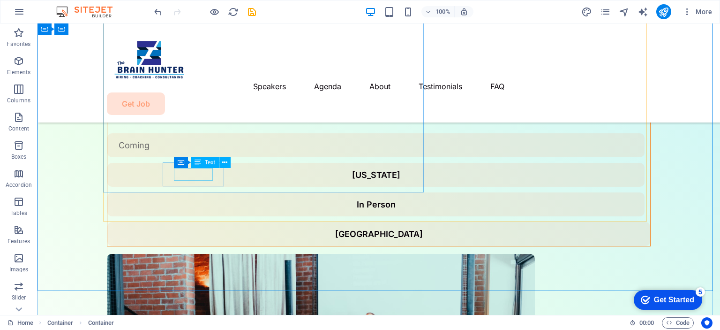
click at [196, 174] on div "[US_STATE]" at bounding box center [376, 174] width 515 height 13
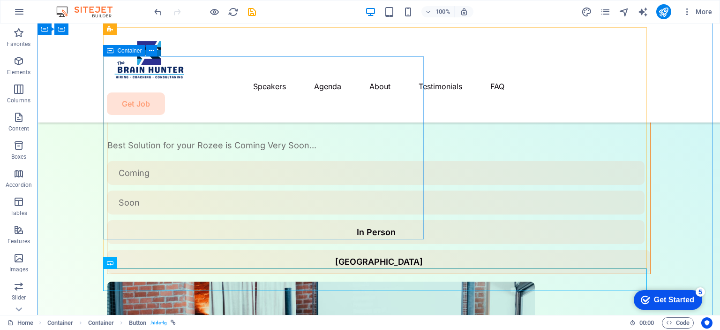
scroll to position [234, 0]
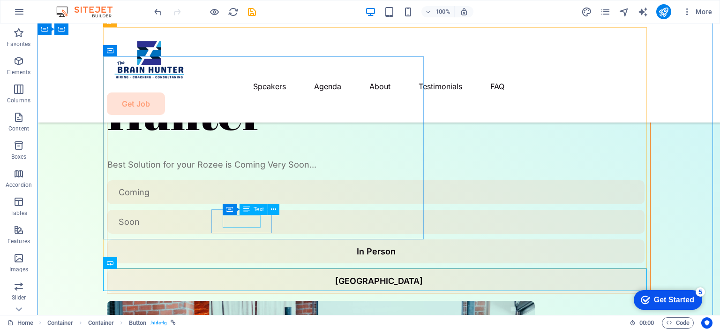
click at [245, 245] on div "In Person" at bounding box center [376, 251] width 515 height 13
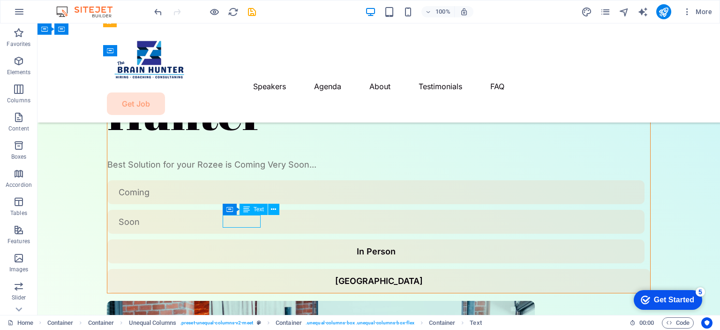
click at [245, 245] on div "In Person" at bounding box center [376, 251] width 515 height 13
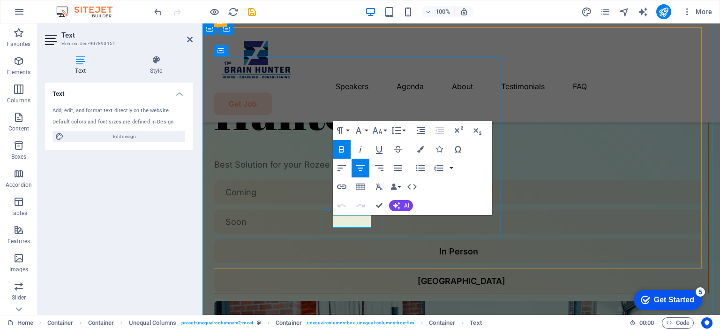
click at [439, 246] on strong "In Person" at bounding box center [458, 251] width 39 height 10
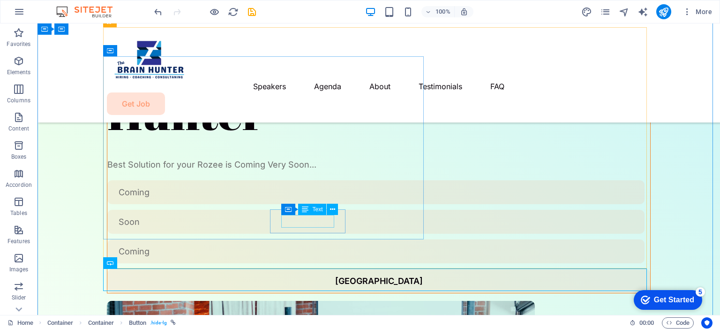
click at [317, 274] on div "[GEOGRAPHIC_DATA]" at bounding box center [379, 280] width 520 height 13
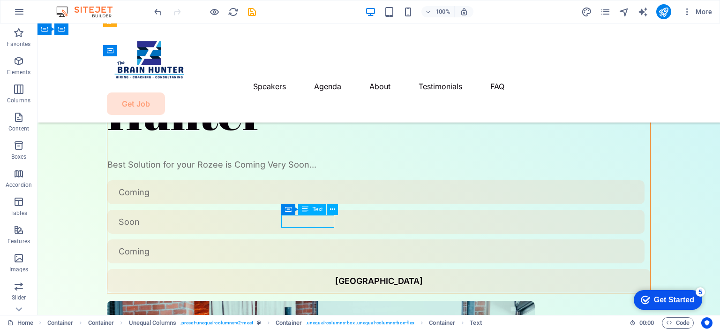
click at [317, 274] on div "[GEOGRAPHIC_DATA]" at bounding box center [379, 280] width 520 height 13
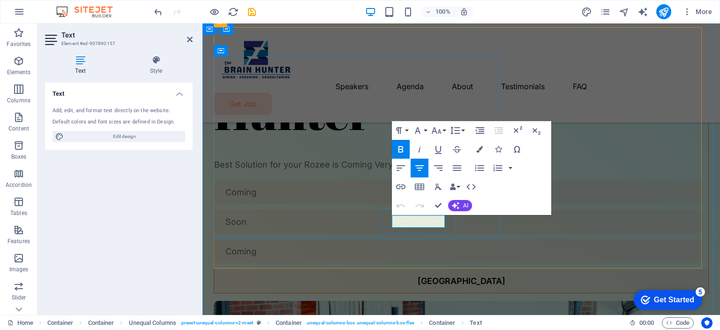
click at [418, 276] on strong "[GEOGRAPHIC_DATA]" at bounding box center [462, 281] width 88 height 10
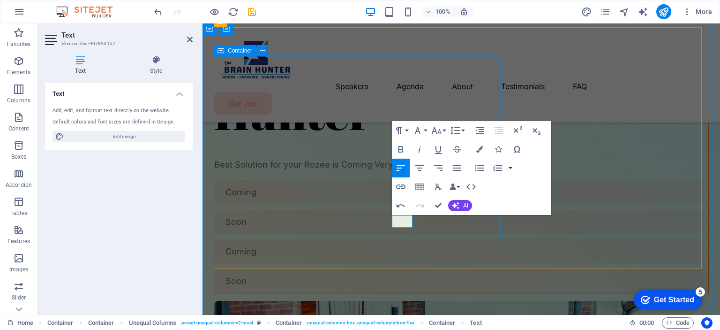
click at [456, 231] on div "The Brain Hunter Best Solution for your Rozee is Coming Very Soon... Coming Soo…" at bounding box center [461, 160] width 495 height 266
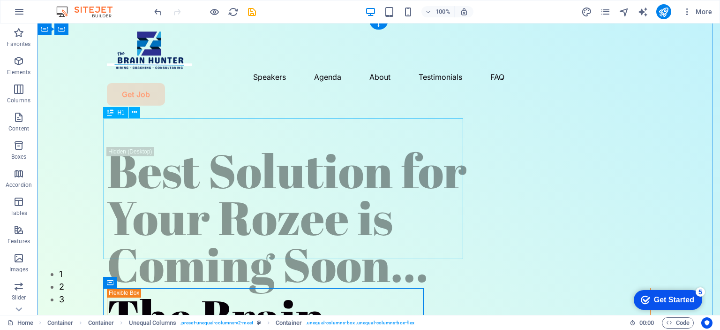
scroll to position [0, 0]
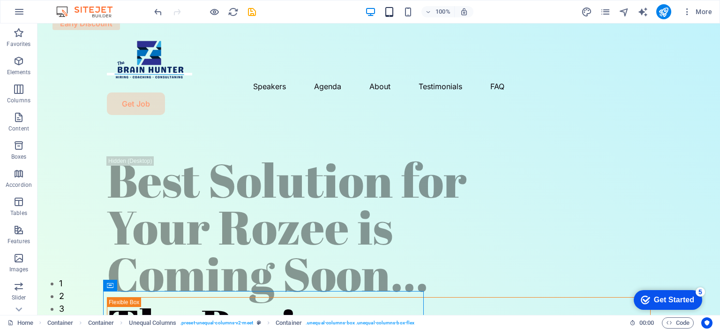
click at [392, 16] on icon "button" at bounding box center [389, 12] width 11 height 11
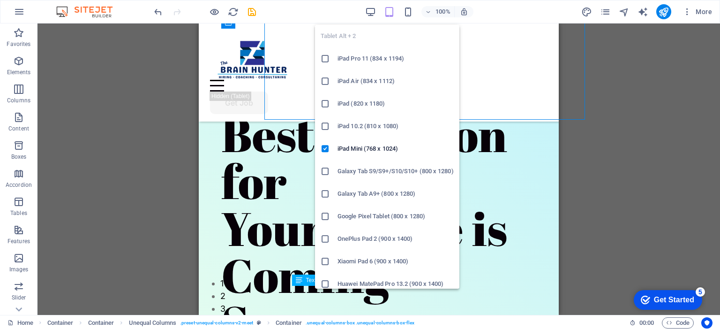
scroll to position [354, 0]
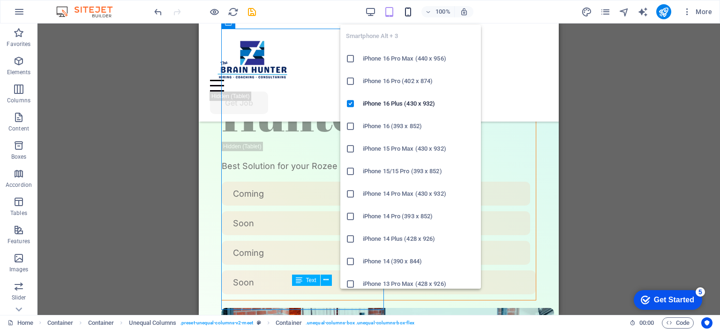
drag, startPoint x: 409, startPoint y: 13, endPoint x: 565, endPoint y: 119, distance: 187.9
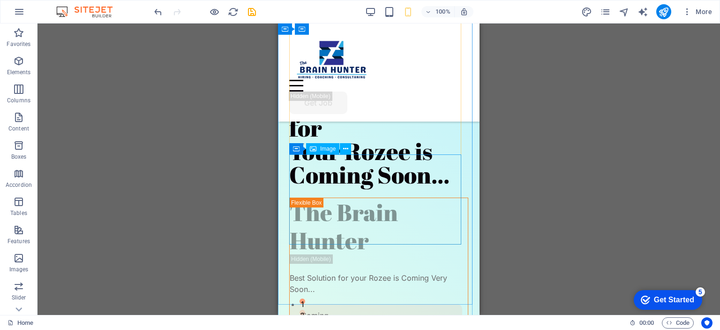
scroll to position [0, 0]
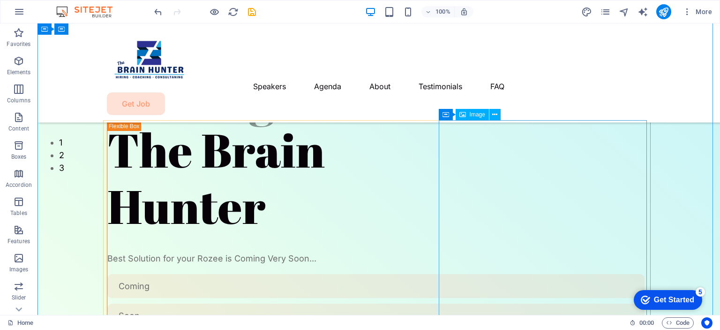
scroll to position [188, 0]
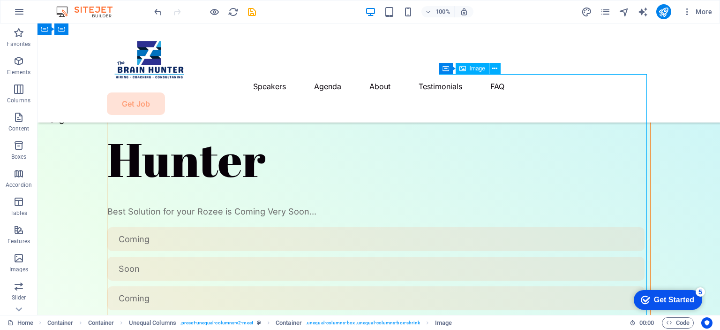
select select "px"
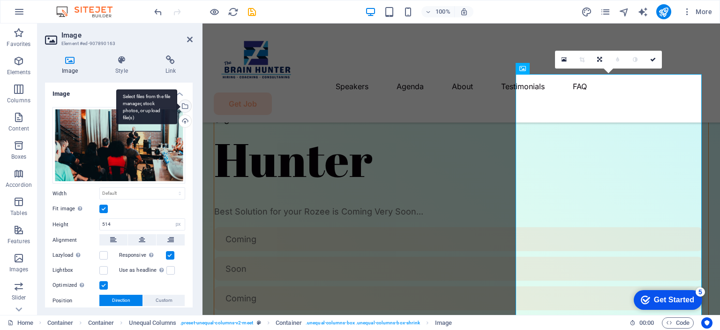
click at [177, 106] on div "Select files from the file manager, stock photos, or upload file(s)" at bounding box center [146, 106] width 61 height 35
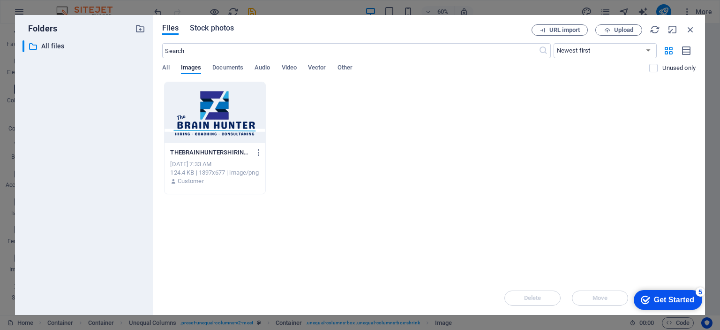
click at [213, 24] on span "Stock photos" at bounding box center [212, 28] width 44 height 11
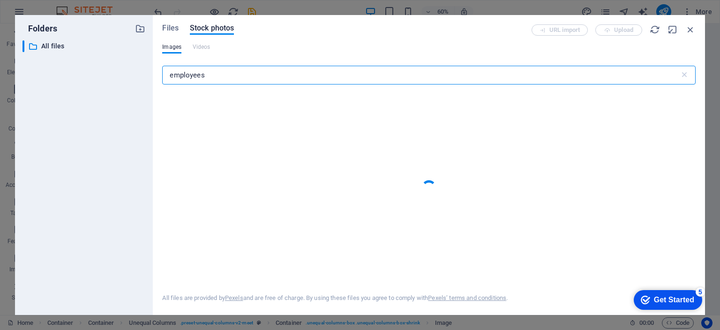
type input "employees"
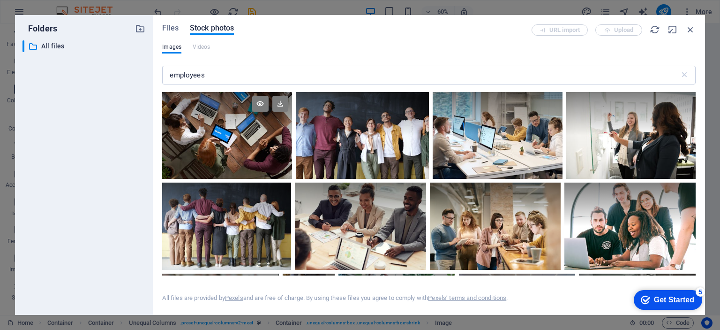
click at [257, 136] on div at bounding box center [226, 135] width 129 height 87
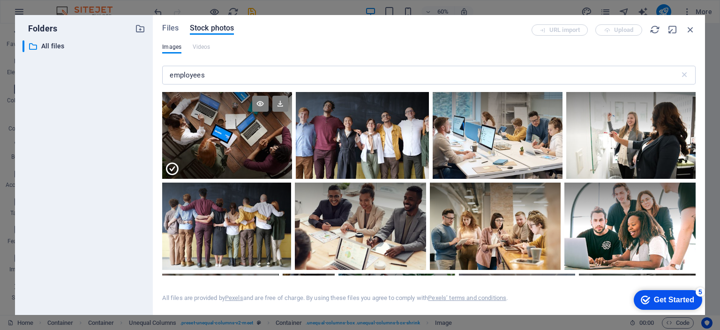
click at [241, 139] on div at bounding box center [226, 156] width 129 height 43
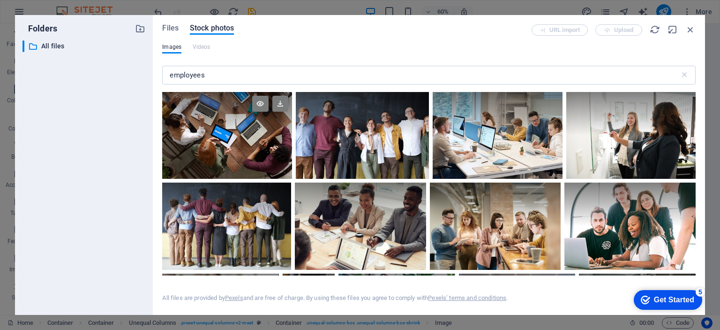
click at [241, 139] on div at bounding box center [226, 135] width 129 height 87
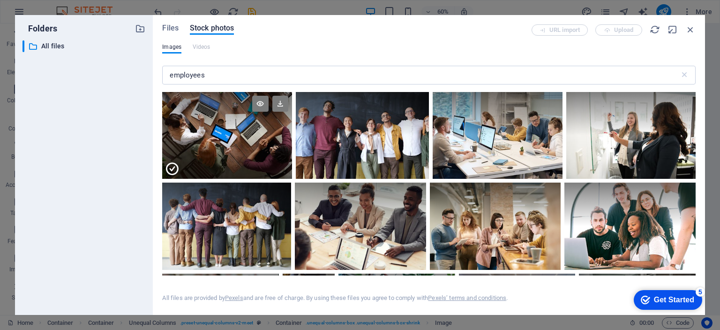
click at [241, 139] on div at bounding box center [226, 156] width 129 height 43
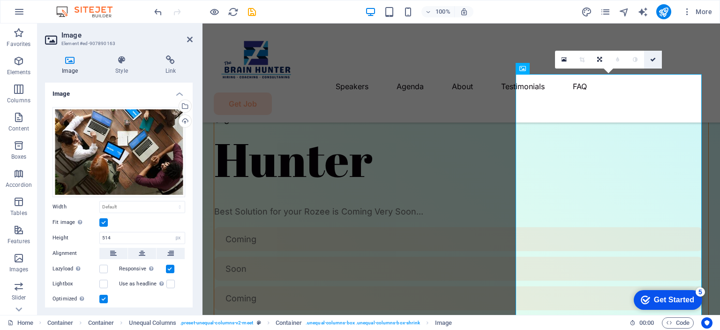
click at [656, 58] on icon at bounding box center [653, 60] width 6 height 6
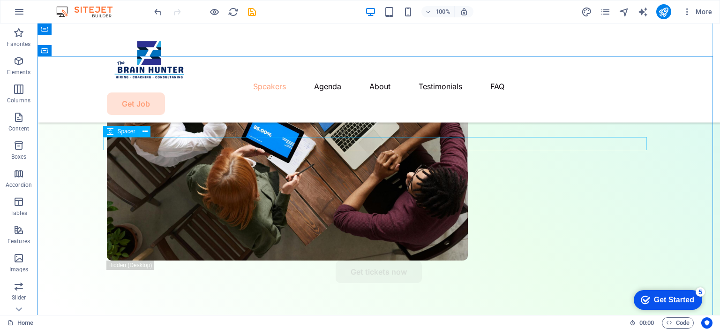
scroll to position [469, 0]
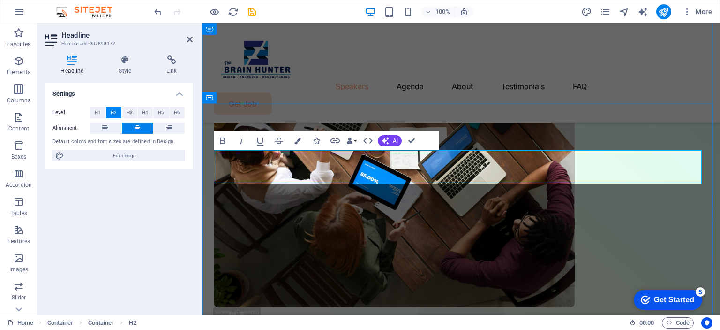
drag, startPoint x: 604, startPoint y: 170, endPoint x: 465, endPoint y: 167, distance: 138.8
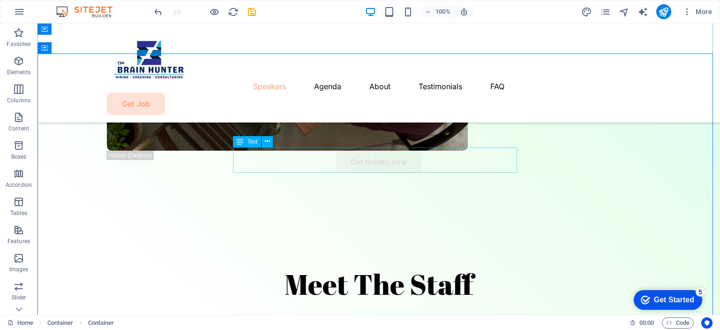
scroll to position [656, 0]
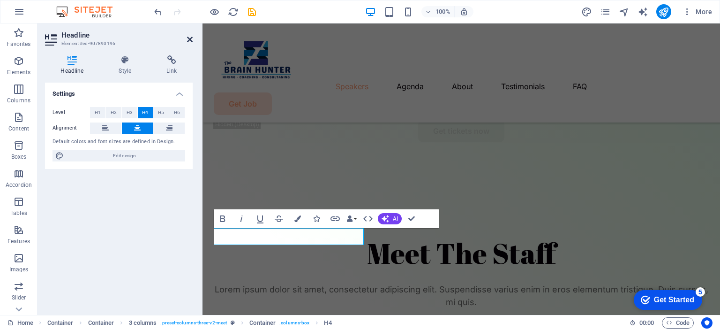
click at [191, 38] on icon at bounding box center [190, 40] width 6 height 8
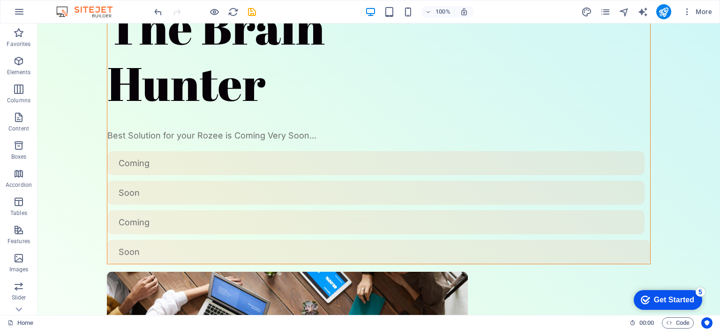
scroll to position [0, 0]
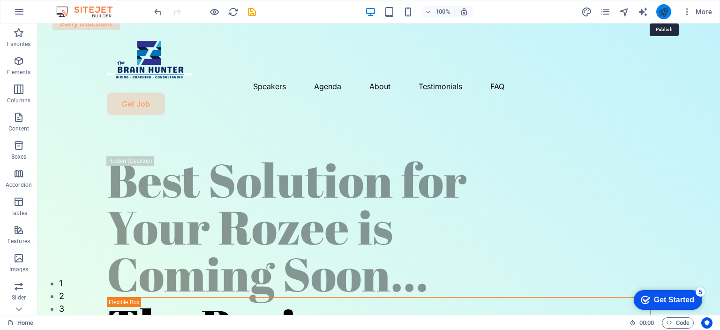
click at [0, 0] on icon "publish" at bounding box center [0, 0] width 0 height 0
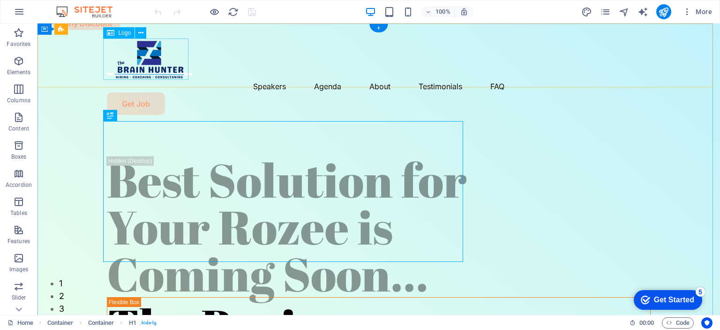
click at [145, 67] on div at bounding box center [379, 58] width 544 height 41
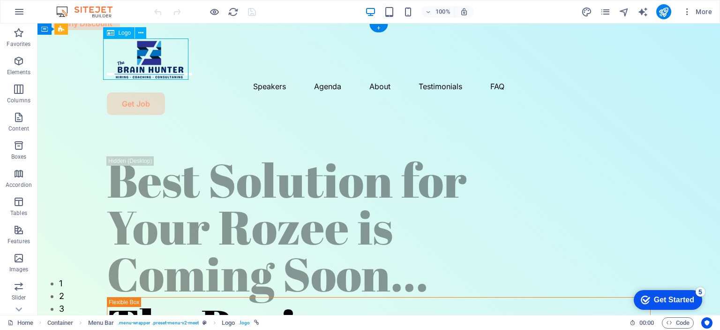
click at [145, 67] on div at bounding box center [379, 58] width 544 height 41
select select "px"
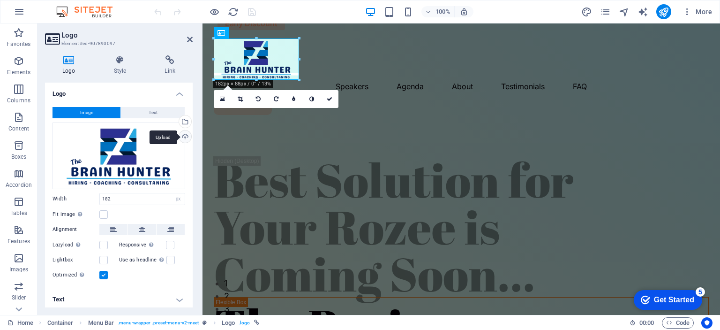
click at [182, 134] on div "Upload" at bounding box center [184, 137] width 14 height 14
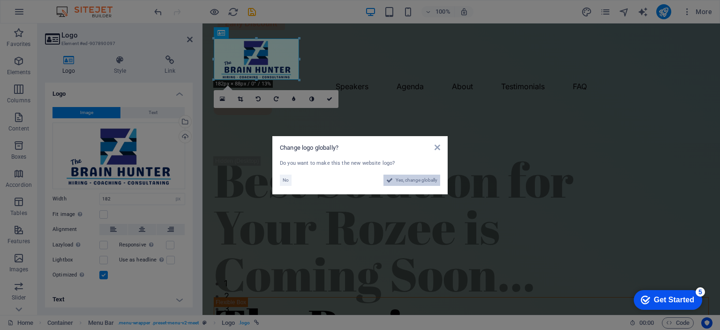
click at [408, 180] on span "Yes, change globally" at bounding box center [417, 179] width 42 height 11
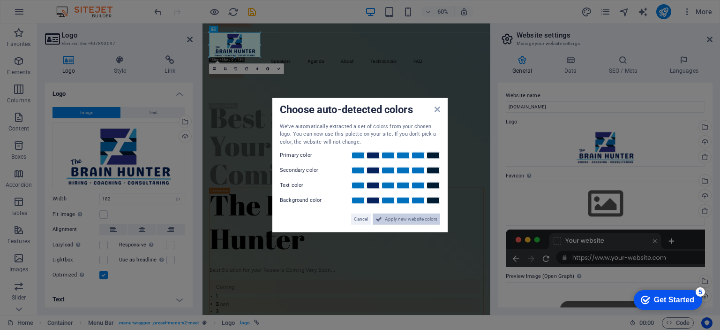
click at [407, 217] on span "Apply new website colors" at bounding box center [411, 218] width 53 height 11
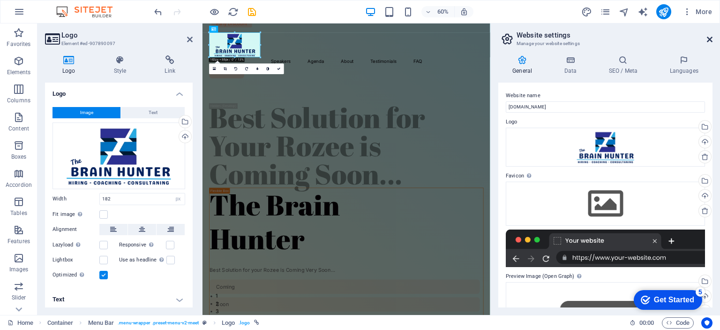
drag, startPoint x: 709, startPoint y: 37, endPoint x: 505, endPoint y: 14, distance: 205.3
click at [709, 37] on icon at bounding box center [710, 40] width 6 height 8
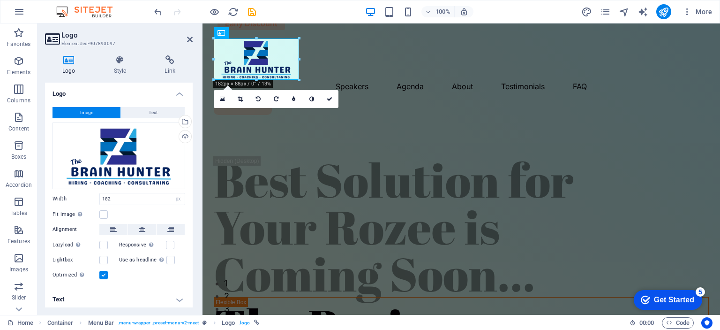
click at [186, 38] on h2 "Logo" at bounding box center [126, 35] width 131 height 8
drag, startPoint x: 190, startPoint y: 42, endPoint x: 161, endPoint y: 31, distance: 31.4
click at [190, 42] on icon at bounding box center [190, 40] width 6 height 8
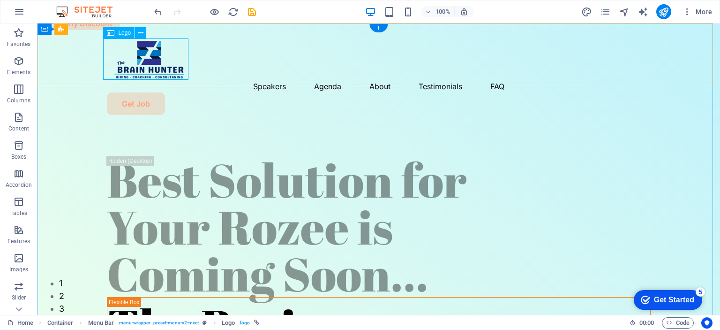
click at [161, 62] on div at bounding box center [379, 58] width 544 height 41
click at [174, 64] on div at bounding box center [379, 58] width 544 height 41
select select "px"
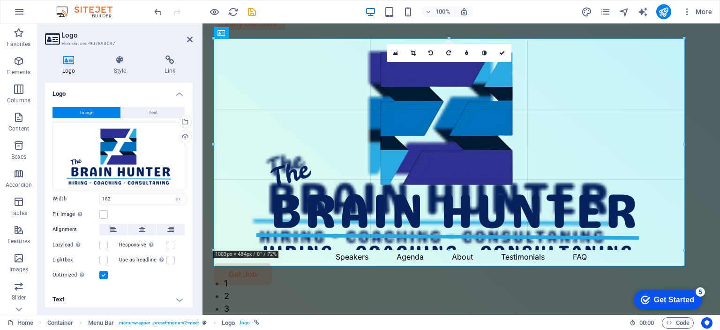
drag, startPoint x: 300, startPoint y: 80, endPoint x: 653, endPoint y: 206, distance: 374.3
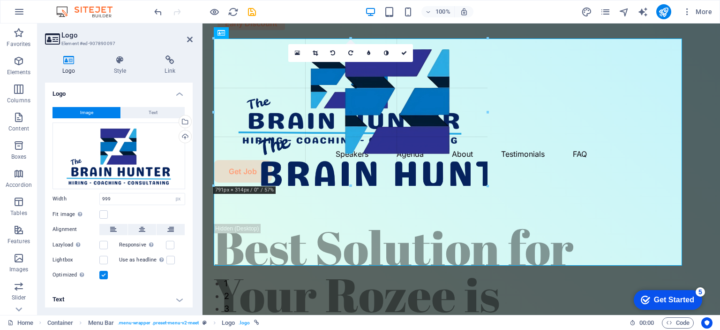
drag, startPoint x: 685, startPoint y: 266, endPoint x: 146, endPoint y: 137, distance: 553.4
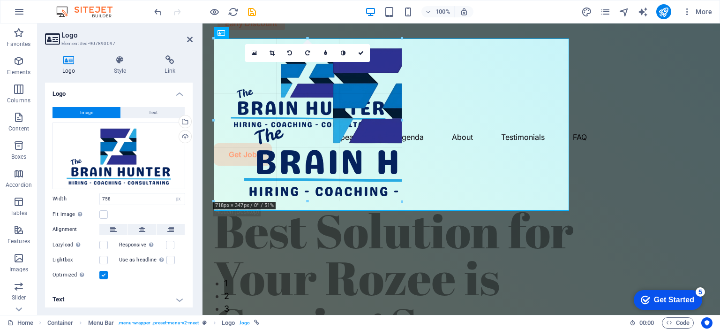
drag, startPoint x: 571, startPoint y: 211, endPoint x: 141, endPoint y: 104, distance: 443.4
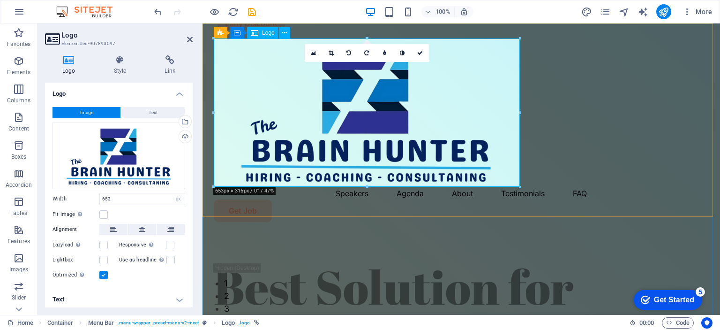
drag, startPoint x: 450, startPoint y: 157, endPoint x: 290, endPoint y: 100, distance: 170.3
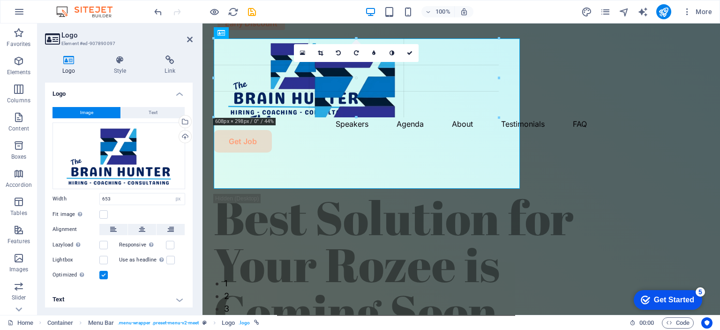
drag, startPoint x: 521, startPoint y: 188, endPoint x: 373, endPoint y: 113, distance: 165.7
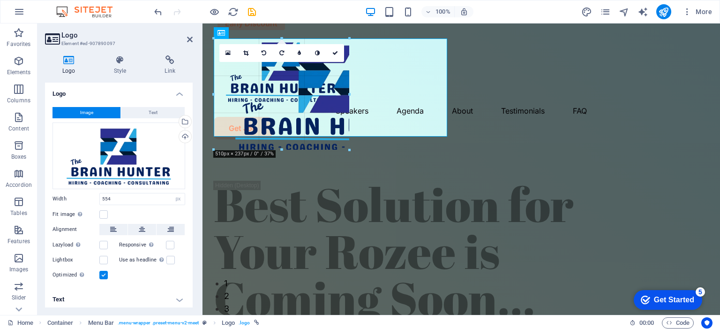
drag, startPoint x: 475, startPoint y: 166, endPoint x: 131, endPoint y: 96, distance: 350.8
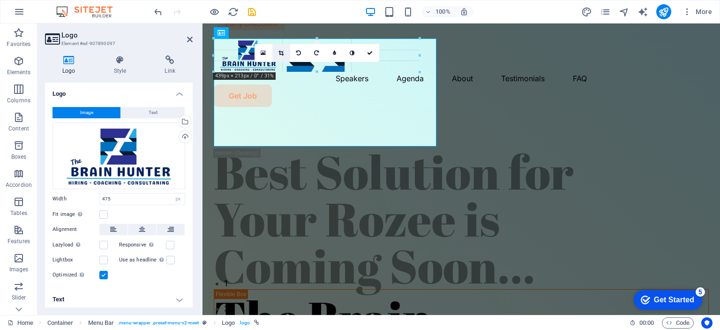
drag, startPoint x: 437, startPoint y: 146, endPoint x: 281, endPoint y: 48, distance: 184.1
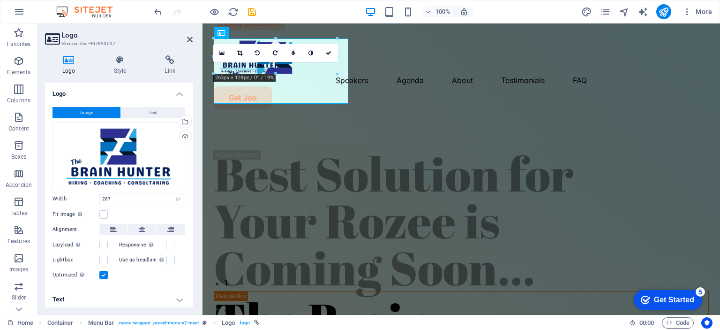
drag, startPoint x: 348, startPoint y: 102, endPoint x: 287, endPoint y: 70, distance: 68.6
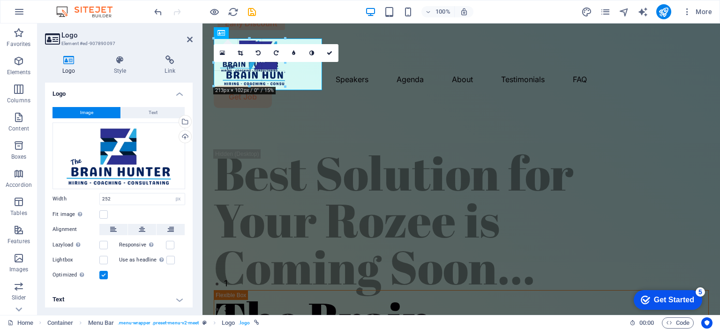
drag, startPoint x: 334, startPoint y: 95, endPoint x: 287, endPoint y: 72, distance: 52.2
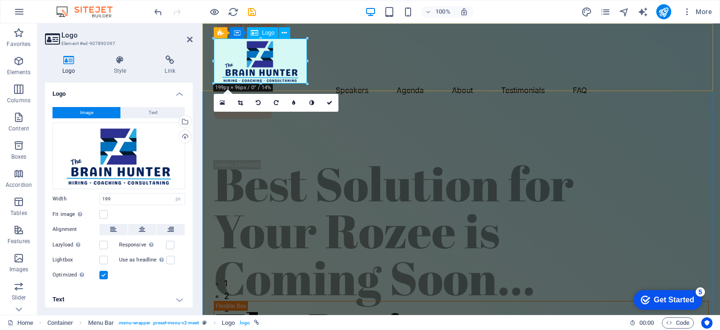
drag, startPoint x: 509, startPoint y: 106, endPoint x: 279, endPoint y: 63, distance: 234.6
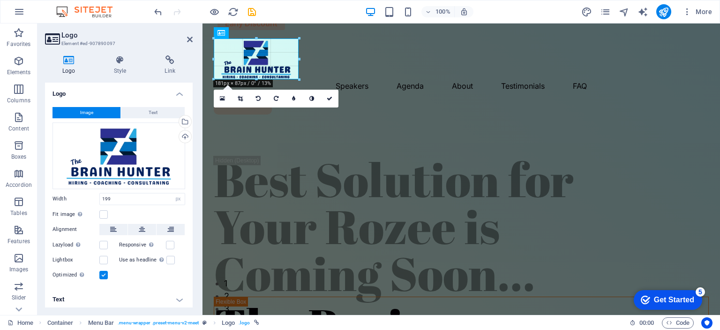
click at [302, 81] on div at bounding box center [458, 54] width 511 height 63
type input "182"
click at [332, 101] on link at bounding box center [330, 99] width 18 height 18
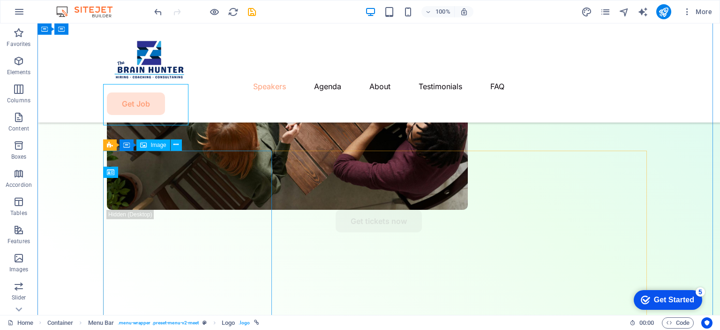
scroll to position [563, 0]
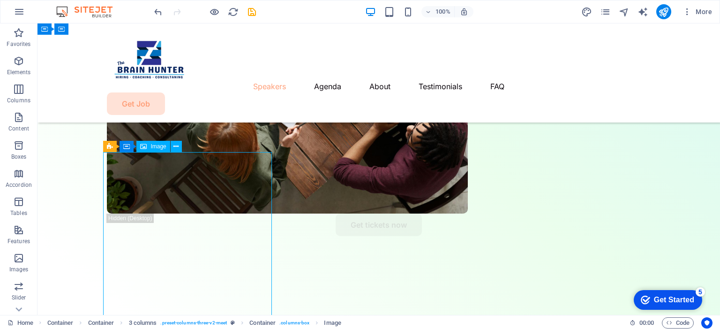
select select "%"
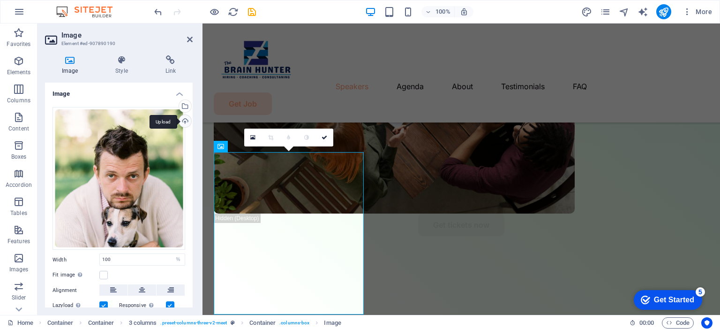
click at [188, 121] on div "Upload" at bounding box center [184, 122] width 14 height 14
click at [186, 107] on div "Select files from the file manager, stock photos, or upload file(s)" at bounding box center [184, 107] width 14 height 14
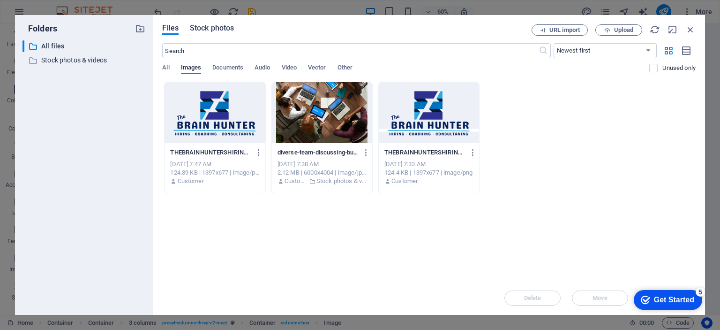
click at [212, 30] on span "Stock photos" at bounding box center [212, 28] width 44 height 11
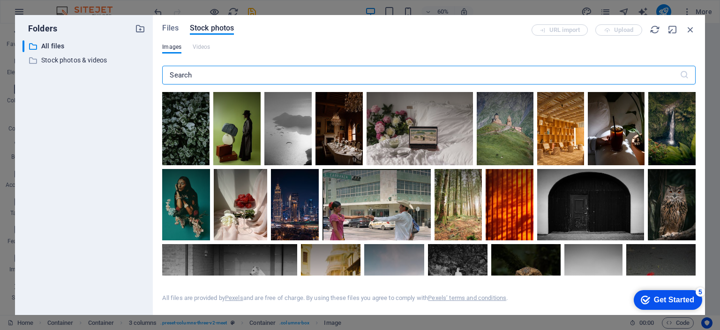
click at [232, 71] on input "text" at bounding box center [420, 75] width 517 height 19
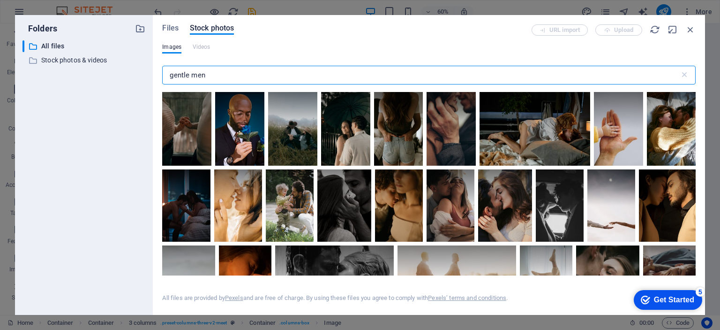
drag, startPoint x: 221, startPoint y: 73, endPoint x: 192, endPoint y: 73, distance: 29.1
click at [192, 73] on input "gentle men" at bounding box center [420, 75] width 517 height 19
drag, startPoint x: 234, startPoint y: 75, endPoint x: 148, endPoint y: 62, distance: 87.2
click at [148, 70] on div "Folders ​ All files All files ​ Stock photos & videos Stock photos & videos Fil…" at bounding box center [360, 165] width 690 height 300
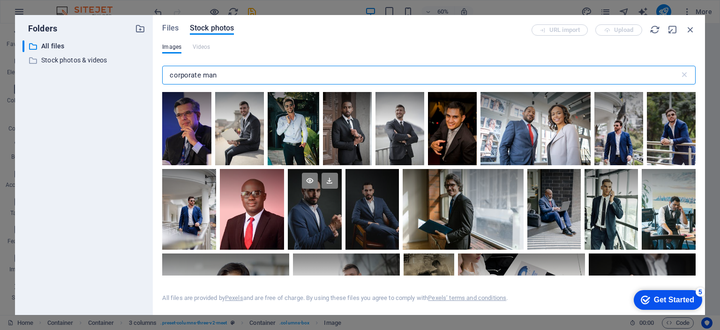
type input "corporate man"
click at [317, 211] on div at bounding box center [314, 209] width 53 height 81
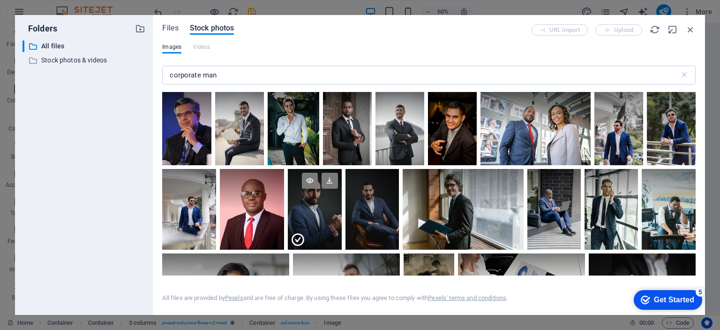
click at [317, 211] on div at bounding box center [314, 229] width 53 height 40
click at [317, 211] on div at bounding box center [314, 209] width 53 height 81
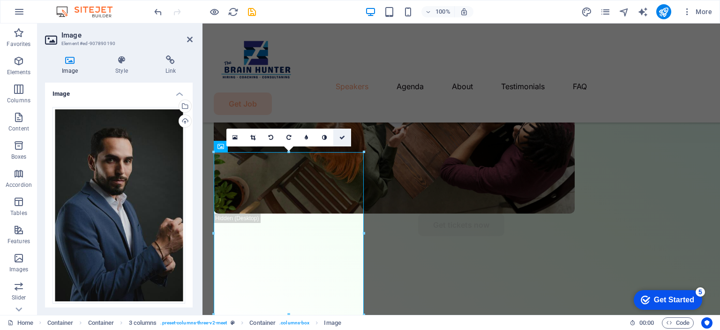
drag, startPoint x: 346, startPoint y: 138, endPoint x: 308, endPoint y: 113, distance: 44.7
click at [346, 138] on link at bounding box center [342, 137] width 18 height 18
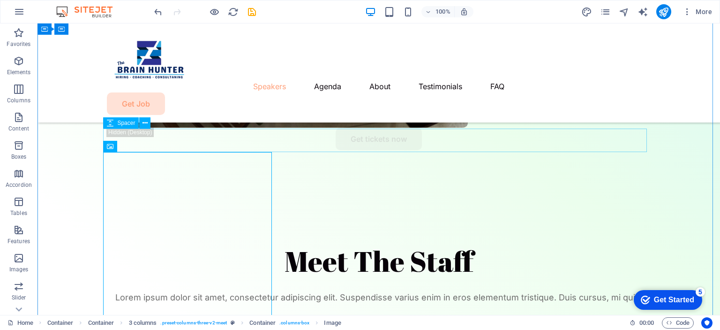
scroll to position [703, 0]
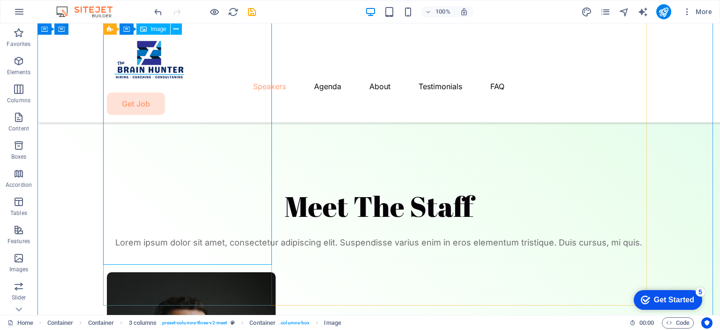
select select "%"
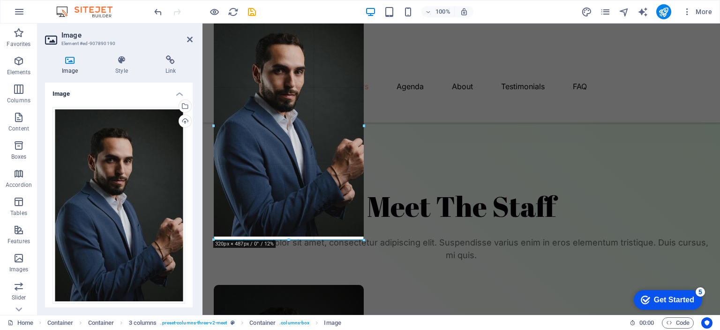
drag, startPoint x: 288, startPoint y: 237, endPoint x: 302, endPoint y: 240, distance: 13.9
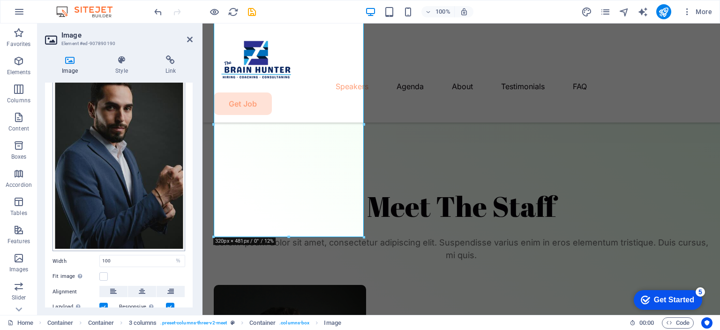
scroll to position [114, 0]
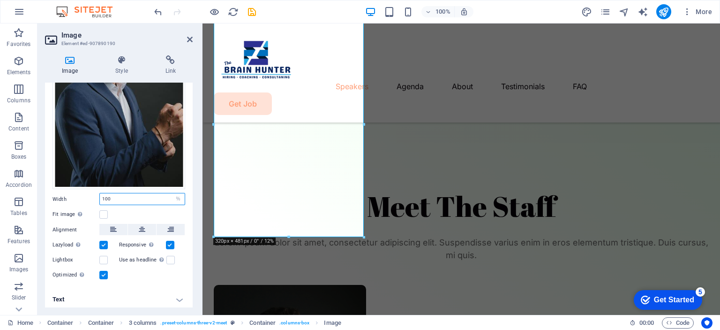
click at [129, 196] on input "100" at bounding box center [142, 198] width 85 height 11
click at [140, 227] on icon at bounding box center [142, 229] width 7 height 11
click at [119, 229] on button at bounding box center [113, 229] width 28 height 11
click at [102, 244] on label at bounding box center [103, 245] width 8 height 8
click at [0, 0] on input "Lazyload Loading images after the page loads improves page speed." at bounding box center [0, 0] width 0 height 0
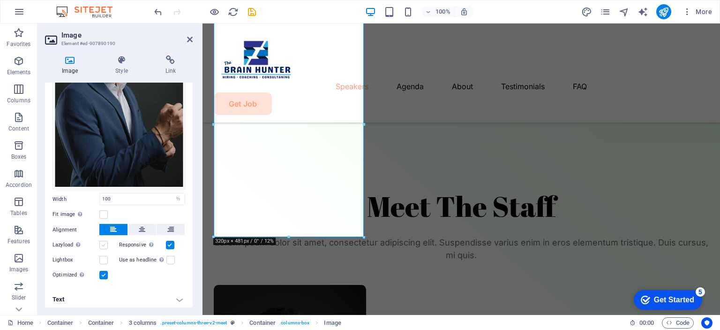
click at [102, 244] on label at bounding box center [103, 245] width 8 height 8
click at [0, 0] on input "Lazyload Loading images after the page loads improves page speed." at bounding box center [0, 0] width 0 height 0
click at [166, 243] on label at bounding box center [170, 245] width 8 height 8
click at [0, 0] on input "Responsive Automatically load retina image and smartphone optimized sizes." at bounding box center [0, 0] width 0 height 0
click at [166, 243] on label at bounding box center [170, 245] width 8 height 8
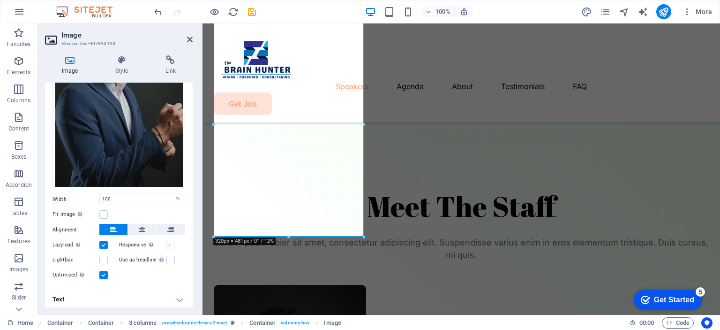
click at [0, 0] on input "Responsive Automatically load retina image and smartphone optimized sizes." at bounding box center [0, 0] width 0 height 0
click at [169, 258] on label at bounding box center [170, 260] width 8 height 8
click at [0, 0] on input "Use as headline The image will be wrapped in an H1 headline tag. Useful for giv…" at bounding box center [0, 0] width 0 height 0
click at [169, 258] on label at bounding box center [170, 260] width 8 height 8
click at [0, 0] on input "Use as headline The image will be wrapped in an H1 headline tag. Useful for giv…" at bounding box center [0, 0] width 0 height 0
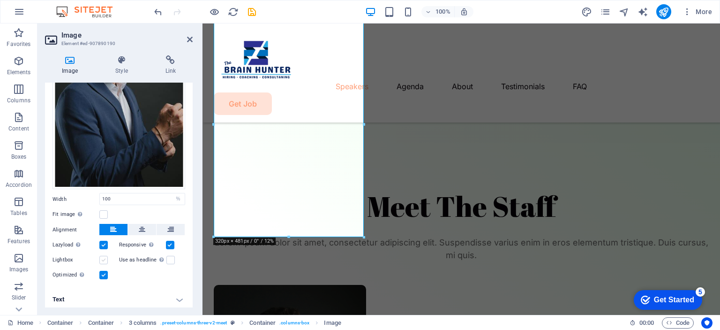
click at [105, 256] on label at bounding box center [103, 260] width 8 height 8
click at [0, 0] on input "Lightbox" at bounding box center [0, 0] width 0 height 0
click at [105, 256] on label at bounding box center [103, 260] width 8 height 8
click at [0, 0] on input "Lightbox" at bounding box center [0, 0] width 0 height 0
click at [104, 213] on label at bounding box center [103, 214] width 8 height 8
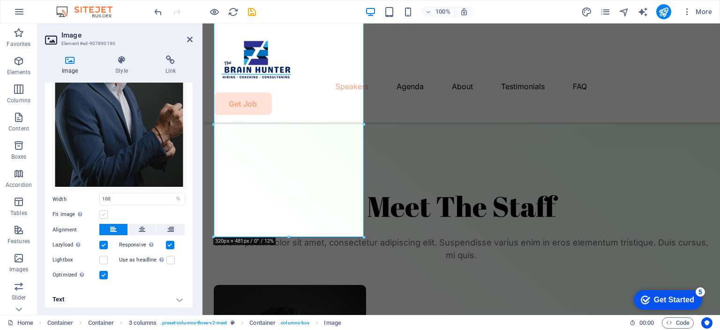
click at [0, 0] on input "Fit image Automatically fit image to a fixed width and height" at bounding box center [0, 0] width 0 height 0
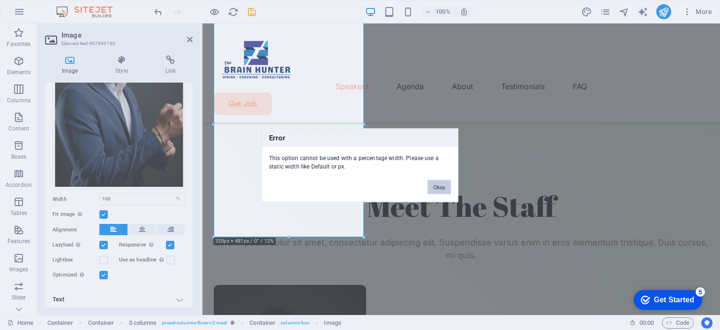
drag, startPoint x: 441, startPoint y: 189, endPoint x: 245, endPoint y: 159, distance: 198.7
click at [441, 189] on button "Okay" at bounding box center [439, 187] width 23 height 14
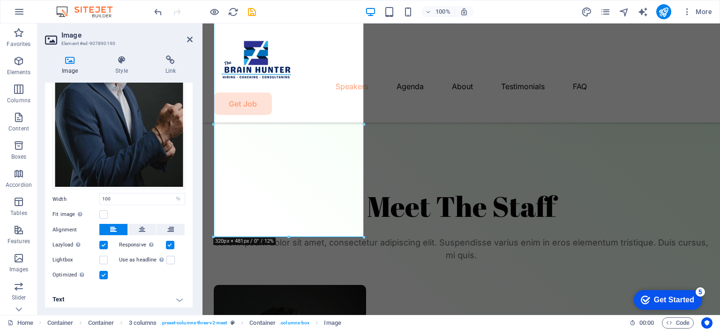
click at [98, 213] on label "Fit image Automatically fit image to a fixed width and height" at bounding box center [76, 214] width 47 height 11
click at [0, 0] on input "Fit image Automatically fit image to a fixed width and height" at bounding box center [0, 0] width 0 height 0
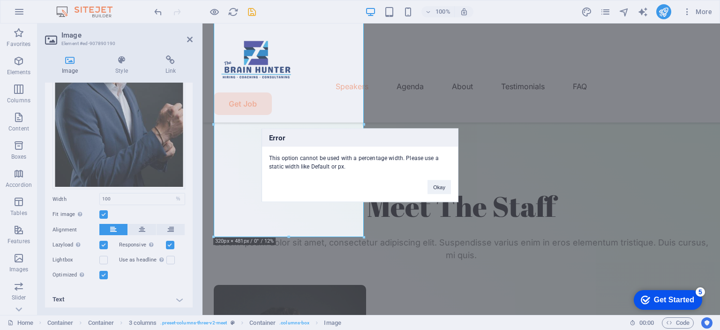
click at [101, 212] on div "Error This option cannot be used with a percentage width. Please use a static w…" at bounding box center [360, 165] width 720 height 330
drag, startPoint x: 441, startPoint y: 185, endPoint x: 236, endPoint y: 164, distance: 206.0
click at [441, 185] on button "Okay" at bounding box center [439, 187] width 23 height 14
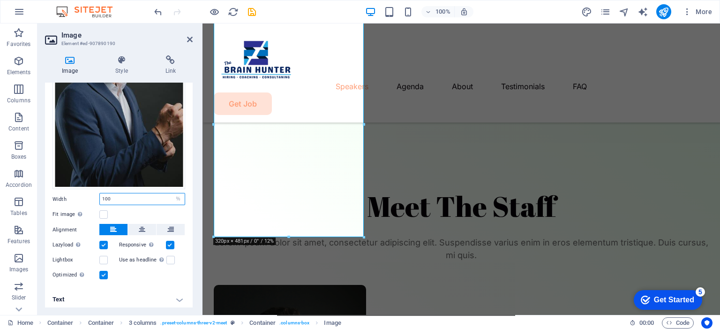
click at [116, 193] on input "100" at bounding box center [142, 198] width 85 height 11
type input "1"
type input "90"
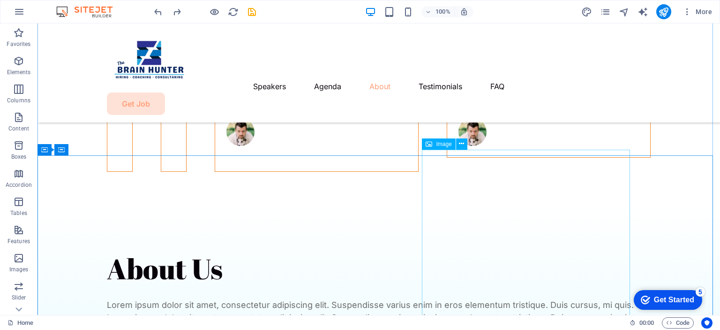
scroll to position [2579, 0]
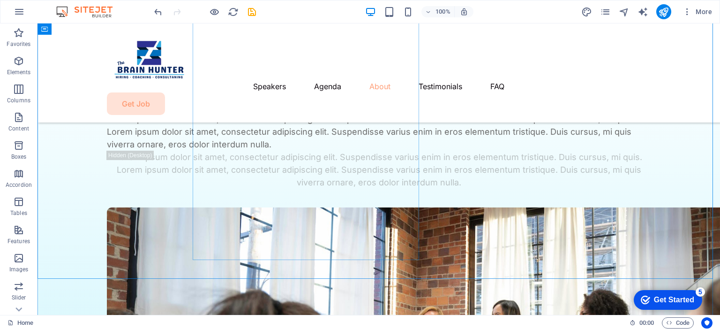
scroll to position [2673, 0]
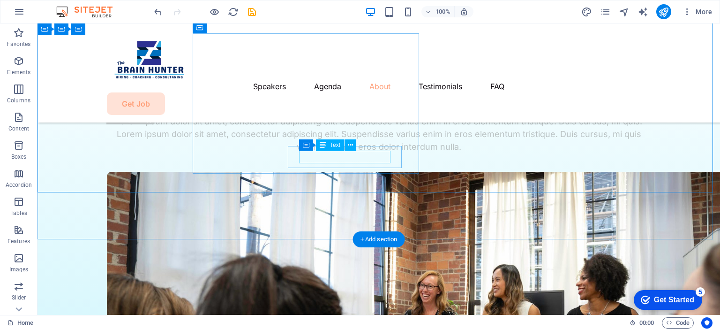
scroll to position [2579, 0]
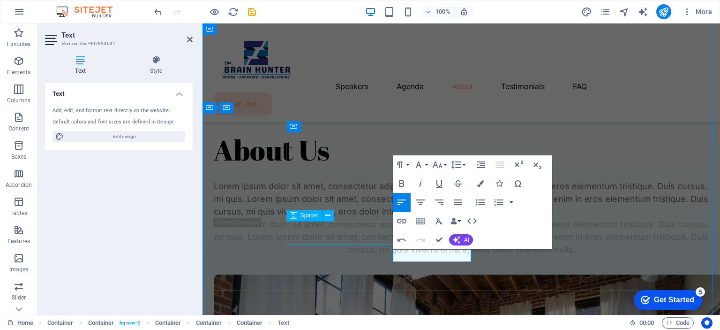
scroll to position [2706, 0]
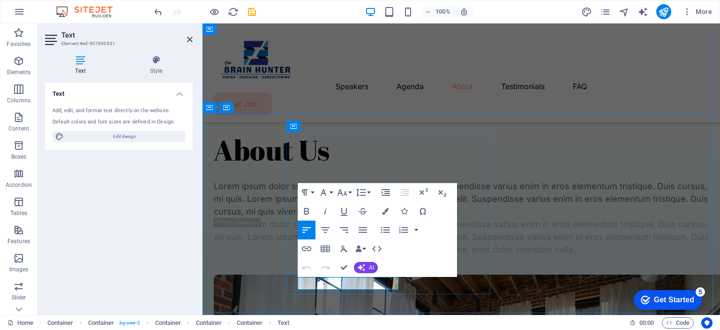
drag, startPoint x: 392, startPoint y: 286, endPoint x: 346, endPoint y: 279, distance: 46.4
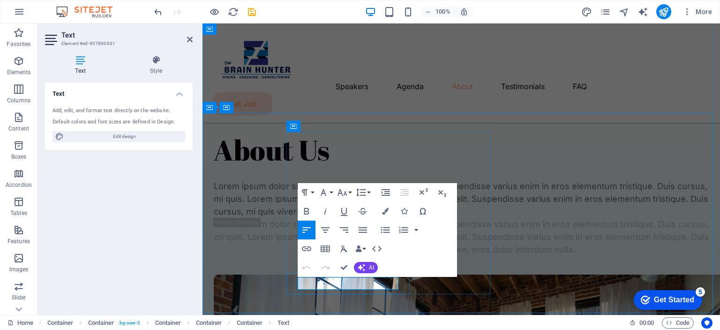
click at [386, 206] on button "Colors" at bounding box center [386, 211] width 18 height 19
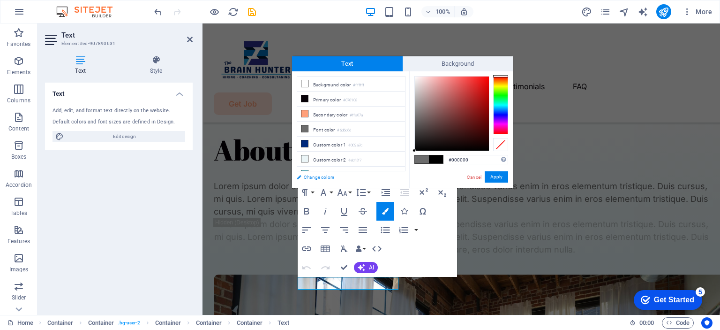
drag, startPoint x: 430, startPoint y: 120, endPoint x: 398, endPoint y: 181, distance: 69.2
click at [398, 181] on div "less Background color #ffffff Primary color #070108 Secondary color #ffa07a Fon…" at bounding box center [402, 129] width 221 height 116
click at [407, 165] on div "less Background color #ffffff Primary color #070108 Secondary color #ffa07a Fon…" at bounding box center [402, 129] width 221 height 116
type input "#030303"
click at [420, 150] on div at bounding box center [419, 149] width 3 height 3
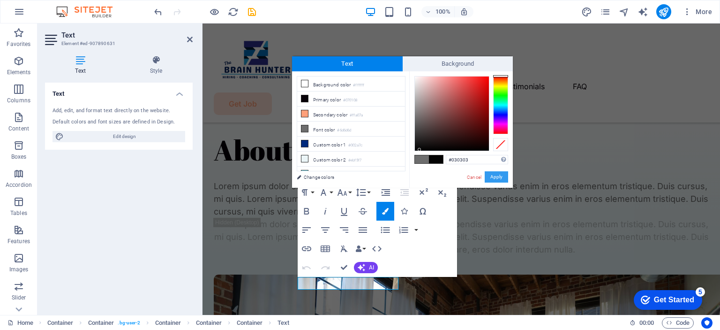
click at [496, 177] on button "Apply" at bounding box center [496, 176] width 23 height 11
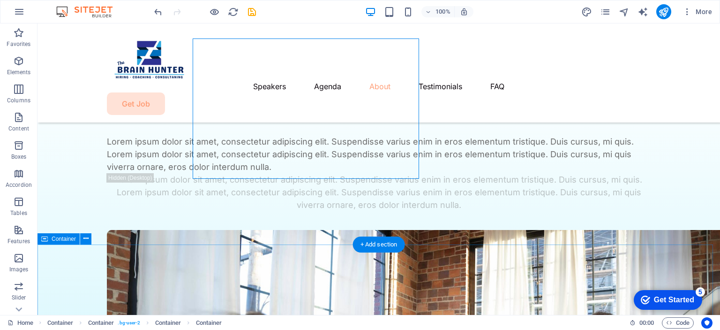
scroll to position [2645, 0]
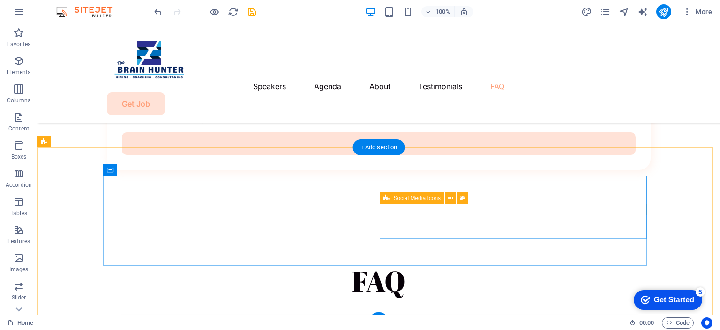
scroll to position [4790, 0]
